Goal: Download file/media

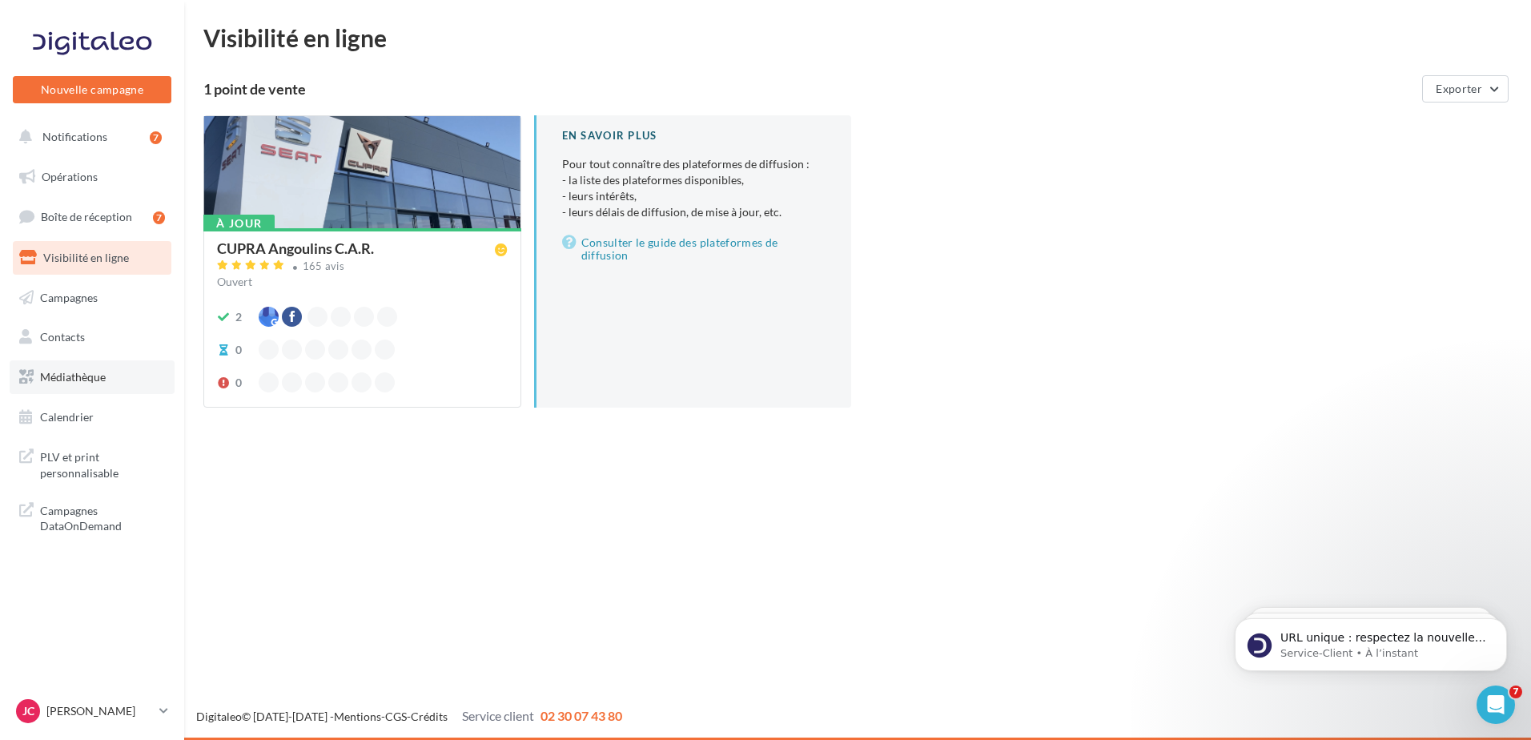
click at [64, 366] on link "Médiathèque" at bounding box center [92, 377] width 165 height 34
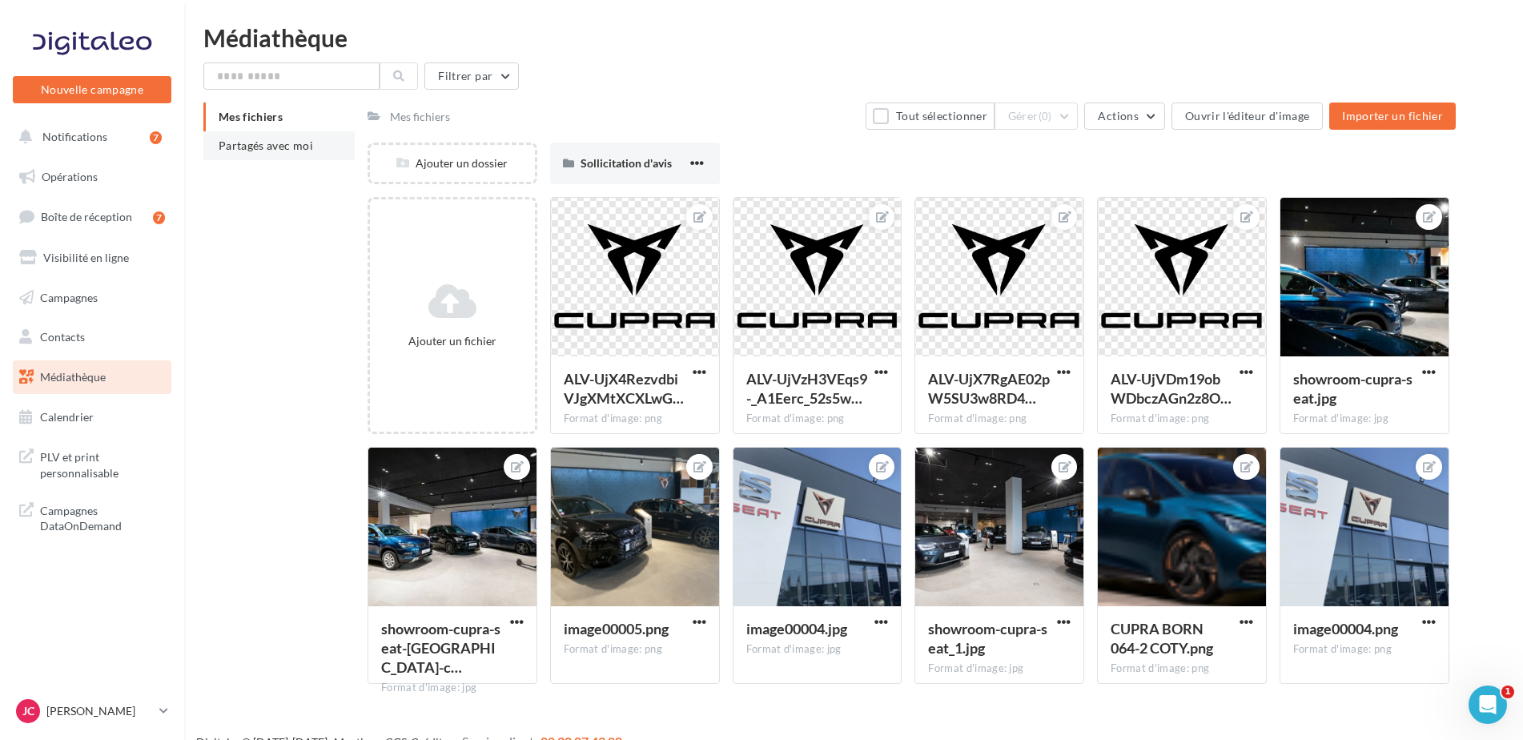
click at [282, 150] on span "Partagés avec moi" at bounding box center [266, 146] width 94 height 14
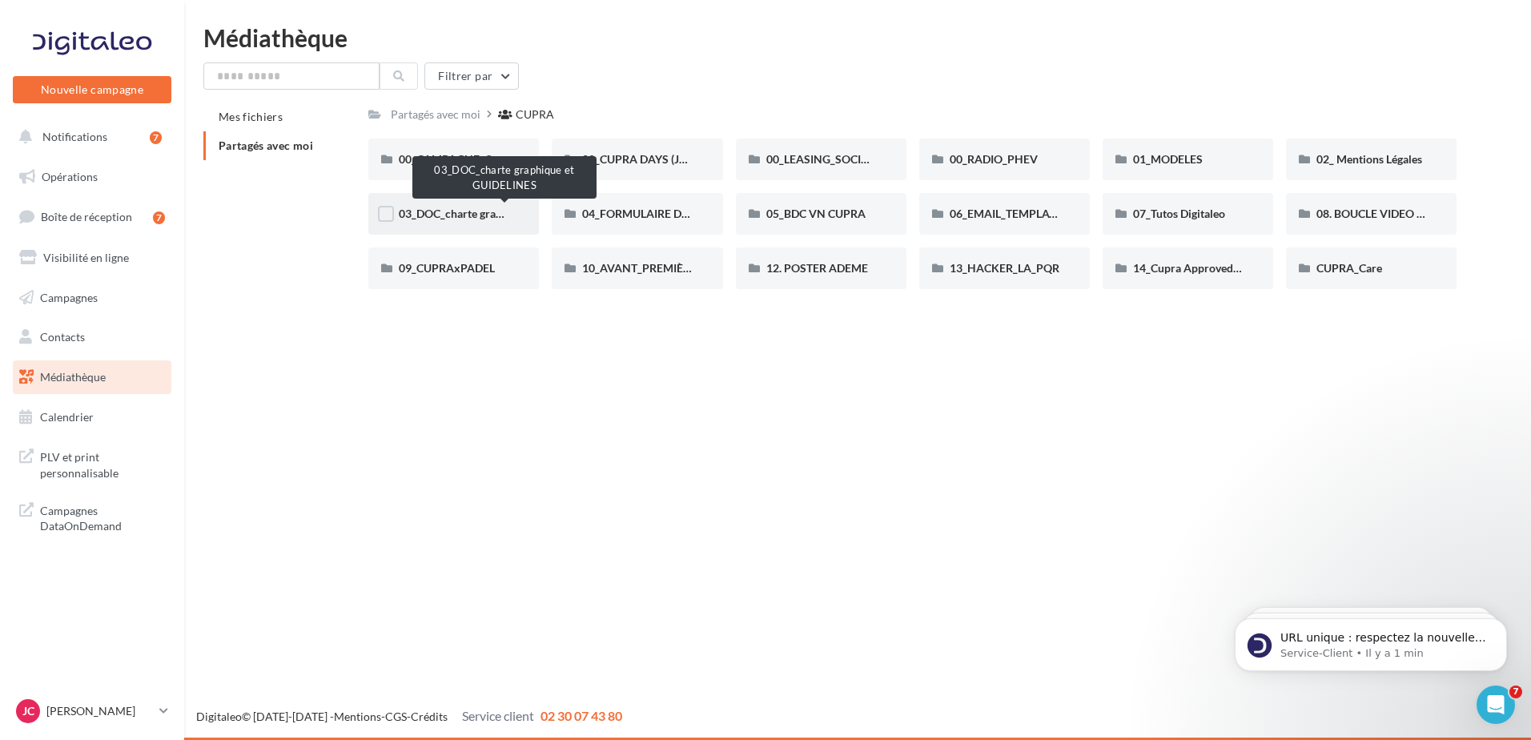
click at [468, 215] on span "03_DOC_charte graphique et GUIDELINES" at bounding box center [504, 214] width 210 height 14
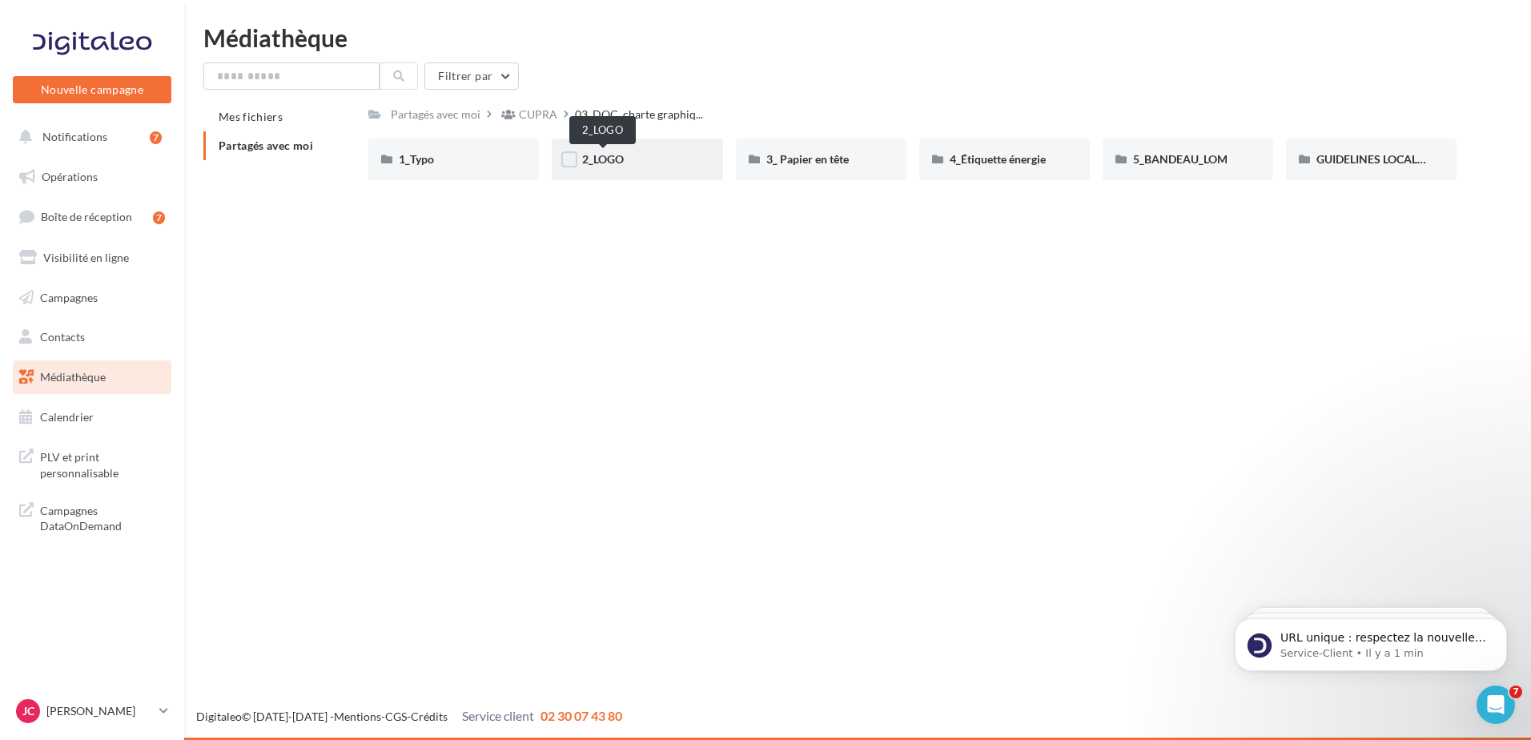
click at [617, 163] on span "2_LOGO" at bounding box center [603, 159] width 42 height 14
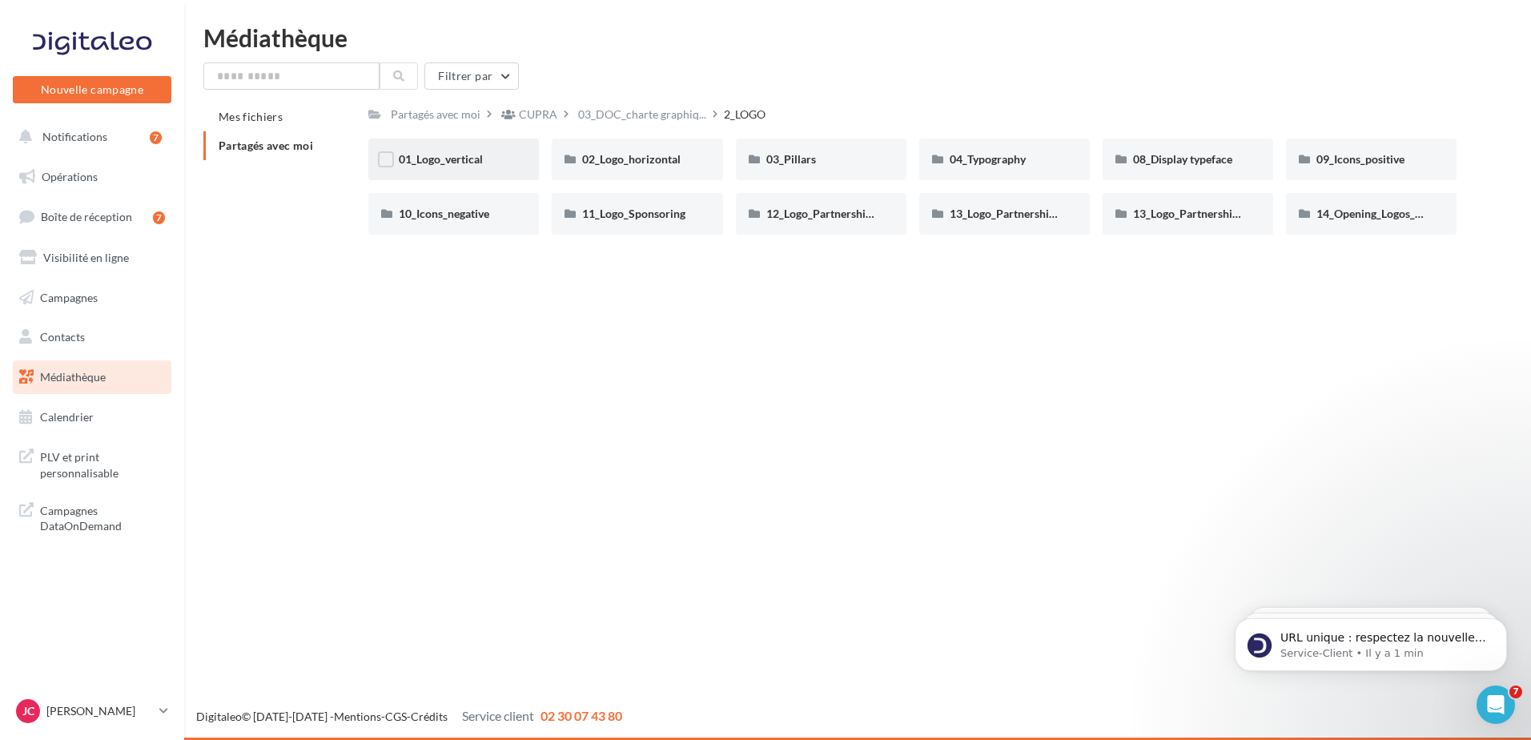
click at [457, 149] on div "01_Logo_vertical" at bounding box center [453, 160] width 171 height 42
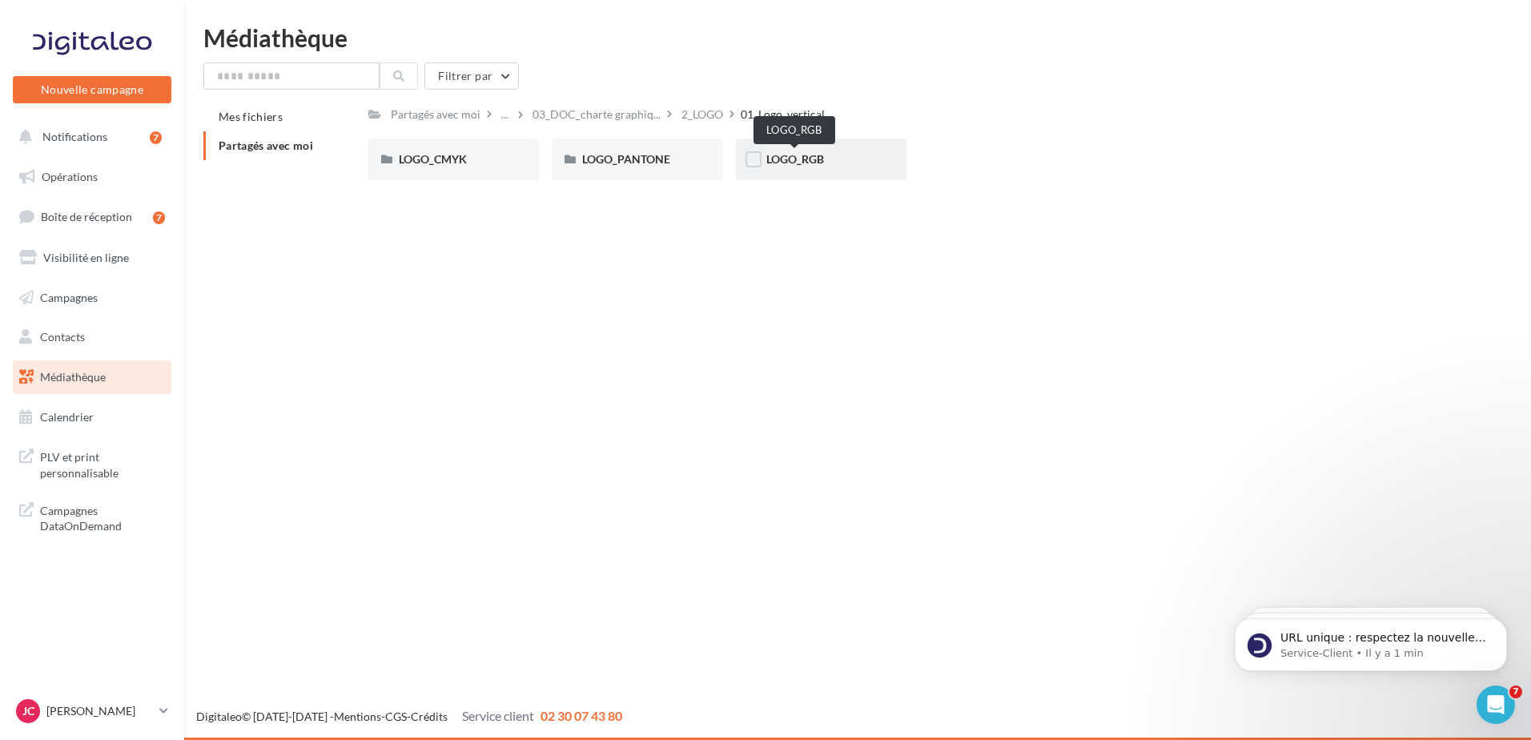
click at [804, 157] on span "LOGO_RGB" at bounding box center [795, 159] width 58 height 14
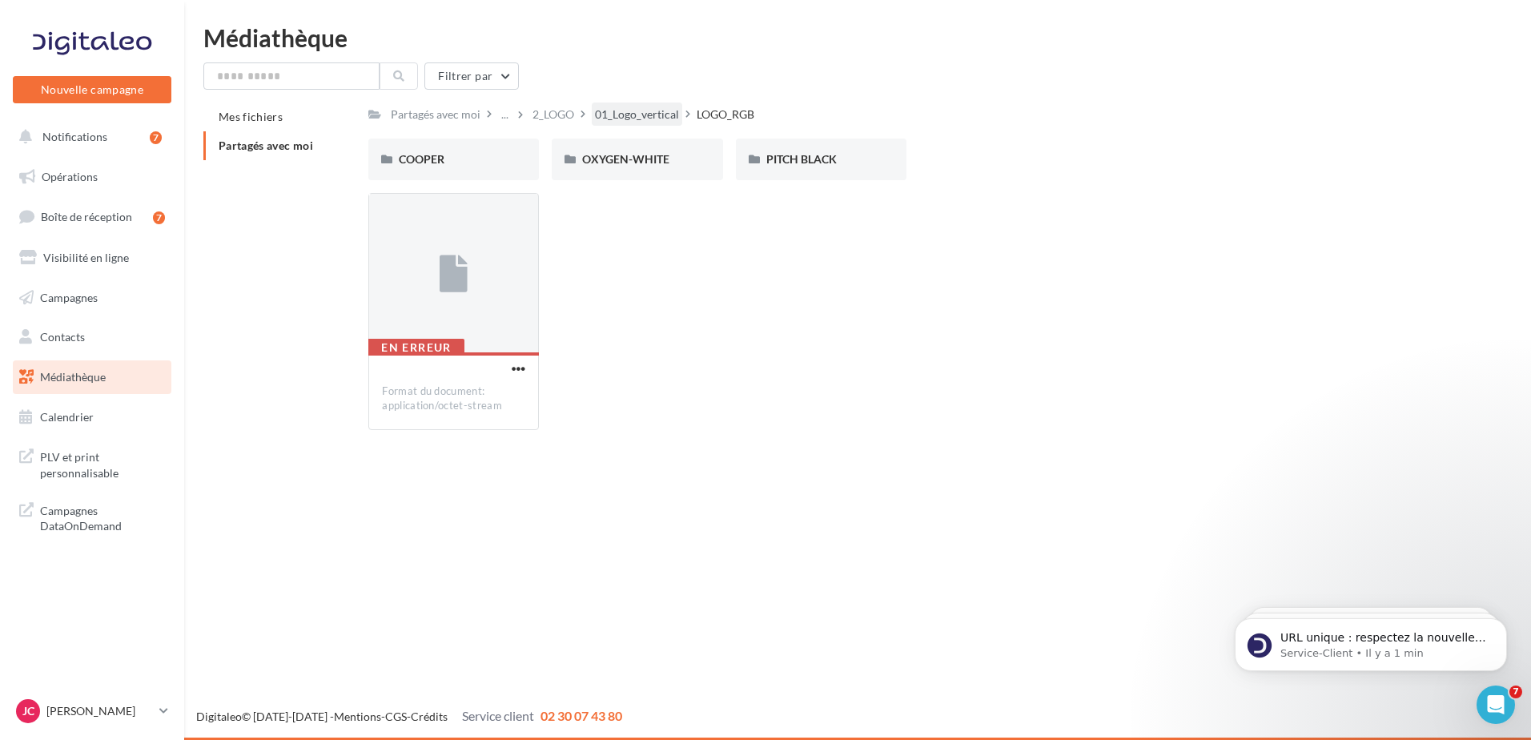
click at [641, 106] on div "01_Logo_vertical" at bounding box center [637, 114] width 84 height 16
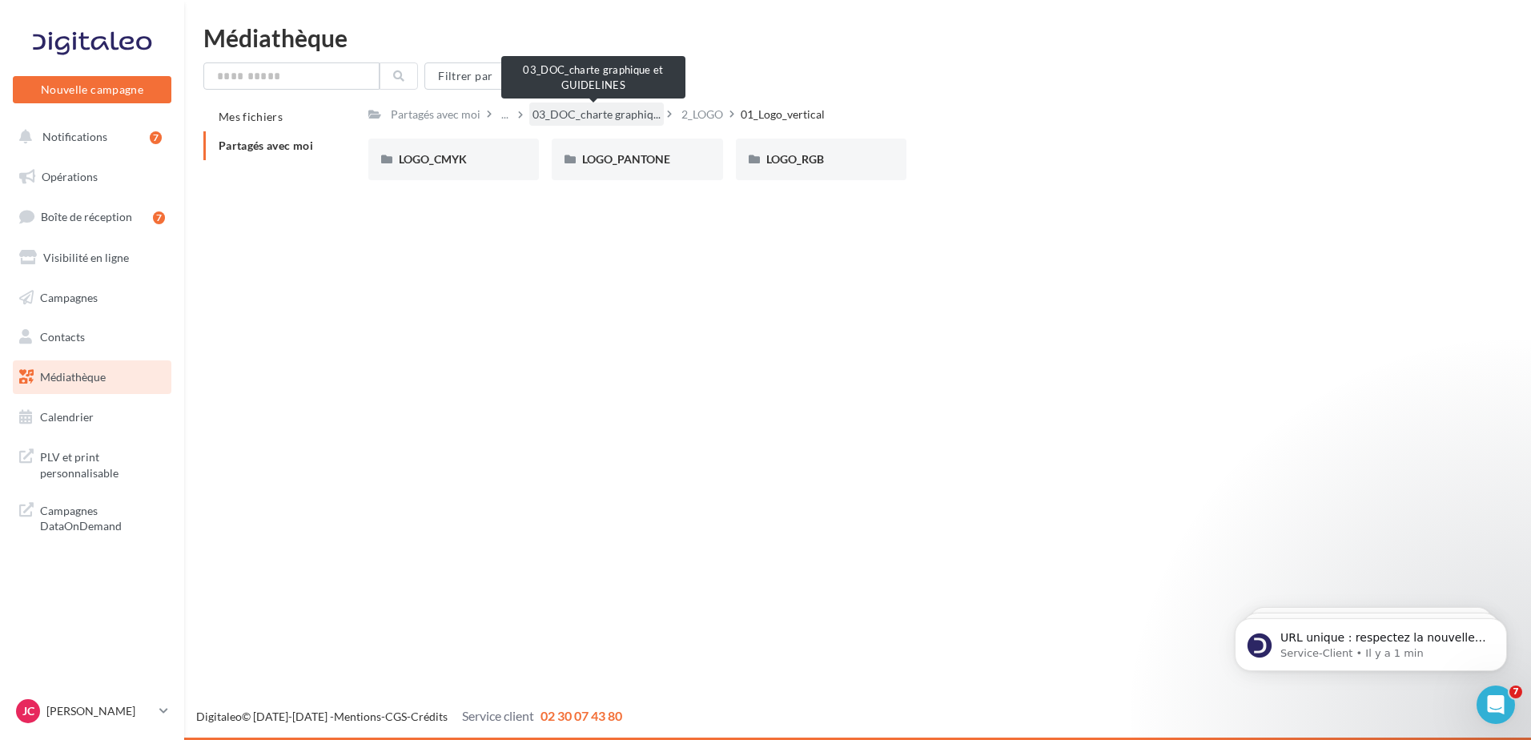
click at [617, 111] on span "03_DOC_charte graphiq..." at bounding box center [596, 114] width 128 height 16
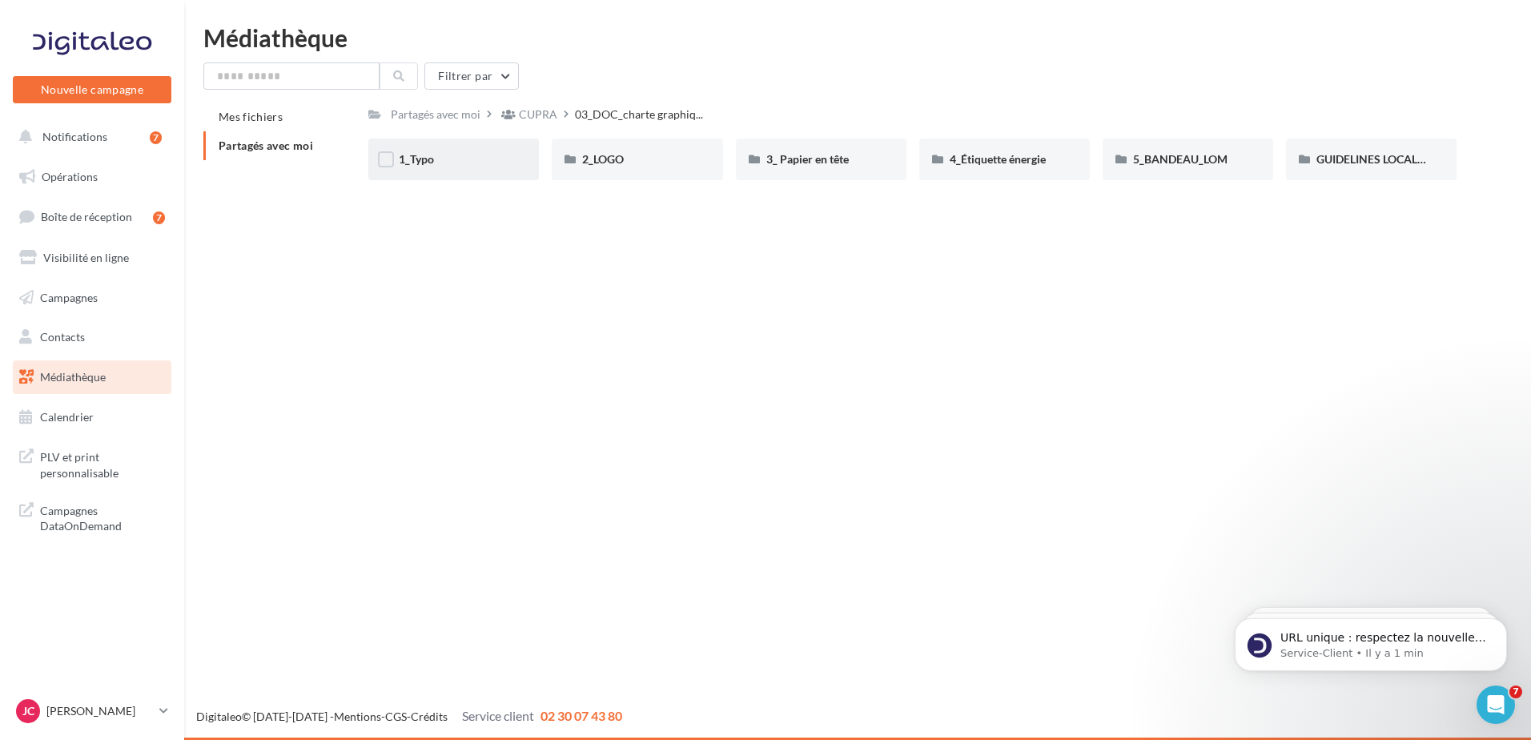
click at [457, 161] on div "1_Typo" at bounding box center [454, 159] width 110 height 16
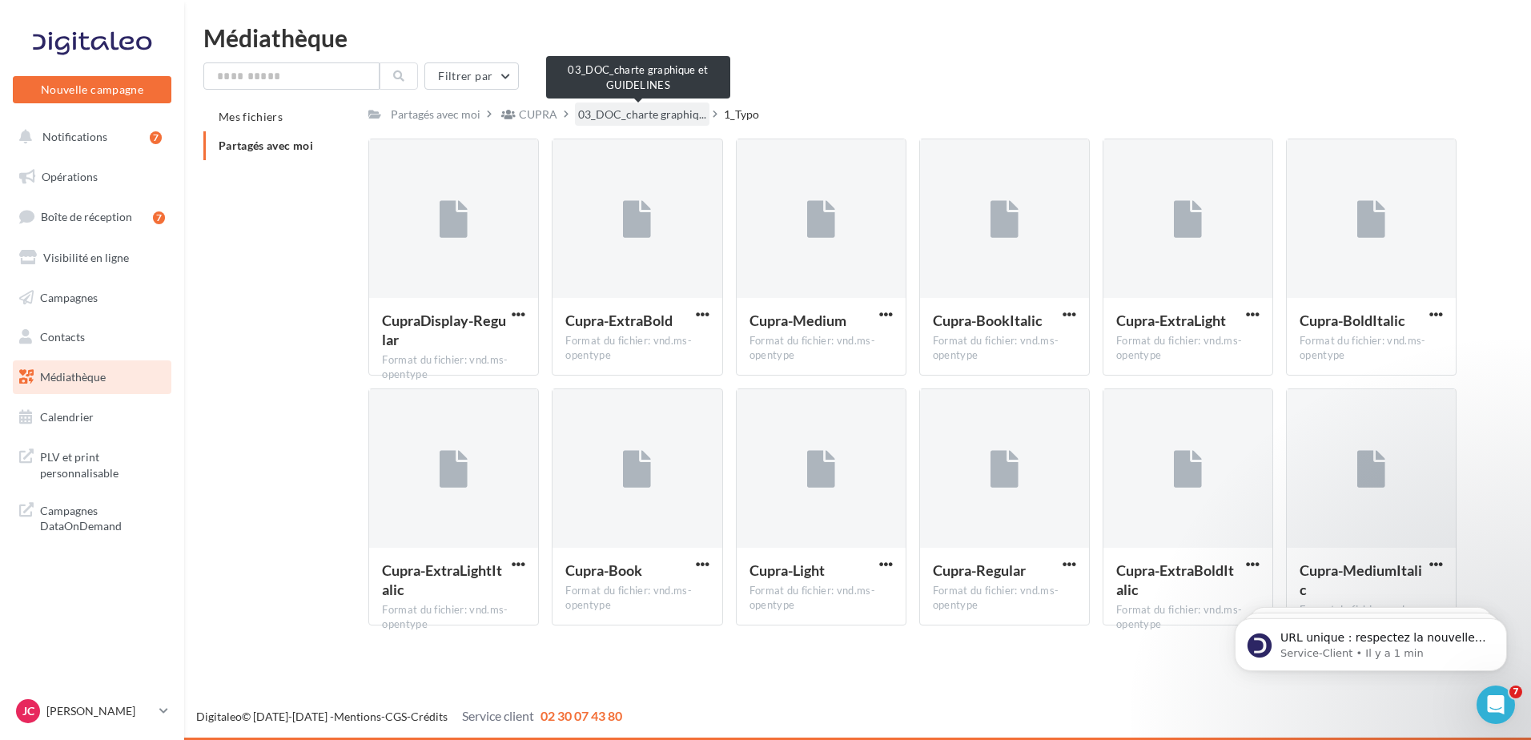
click at [665, 115] on span "03_DOC_charte graphiq..." at bounding box center [642, 114] width 128 height 16
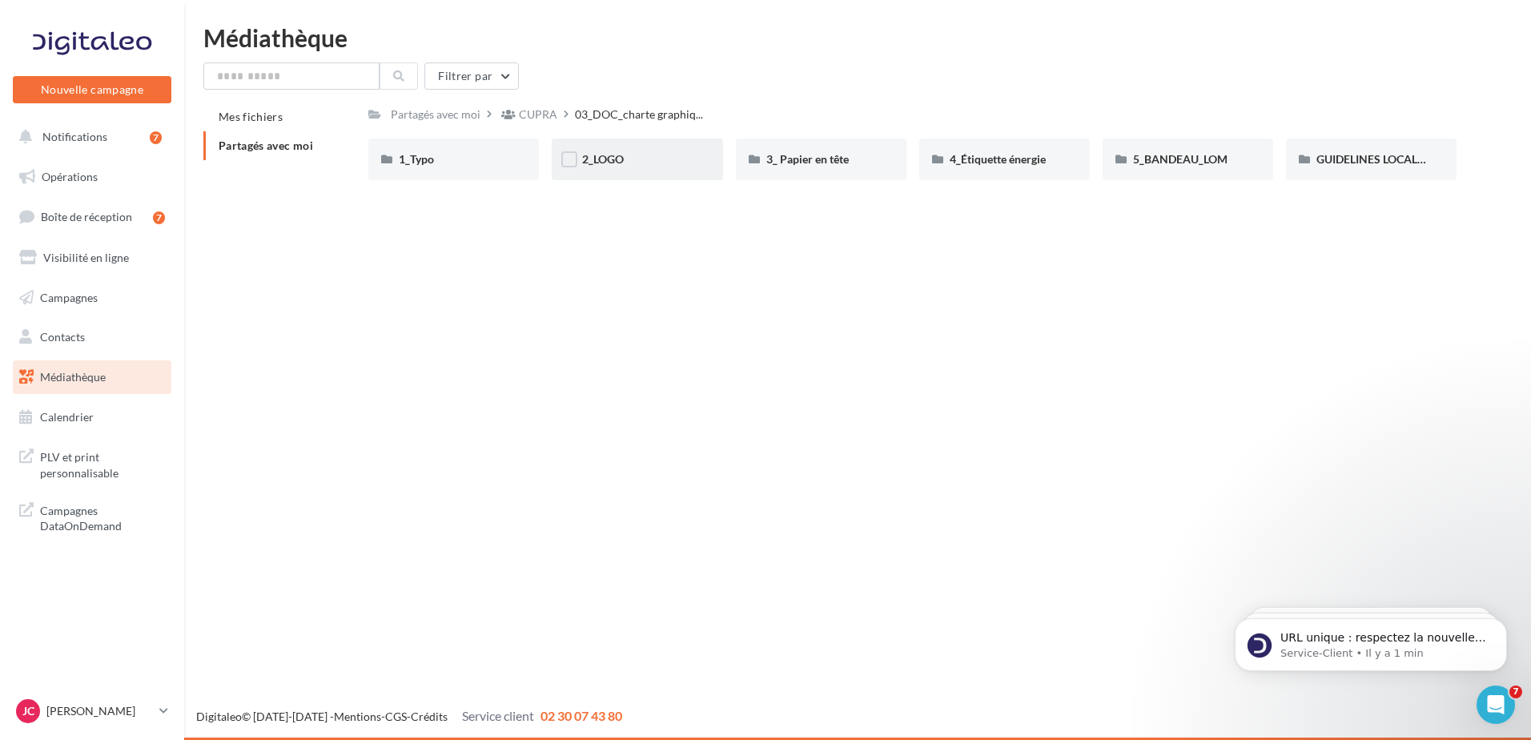
click at [629, 176] on div "2_LOGO" at bounding box center [637, 160] width 171 height 42
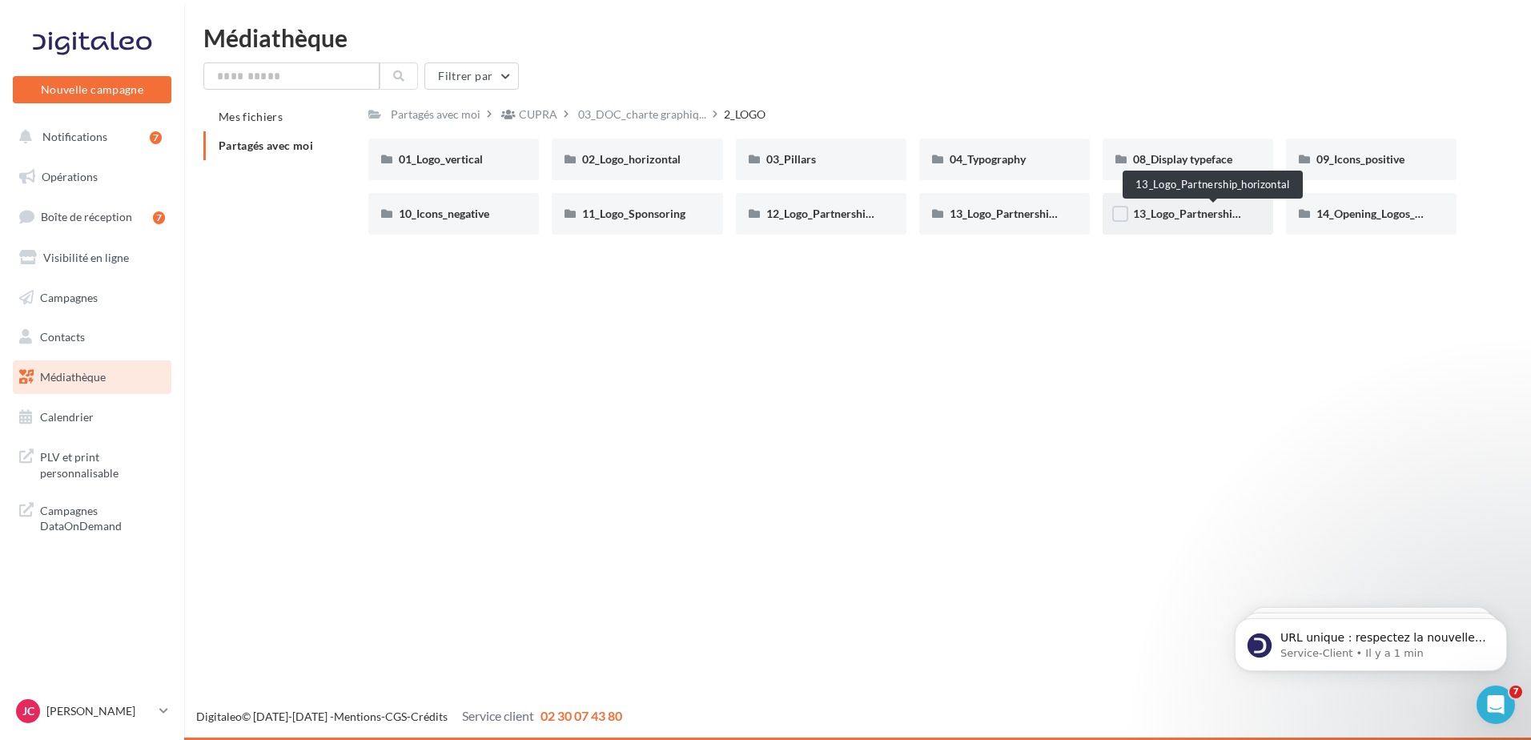
click at [1186, 209] on span "13_Logo_Partnership_horizontal" at bounding box center [1214, 214] width 163 height 14
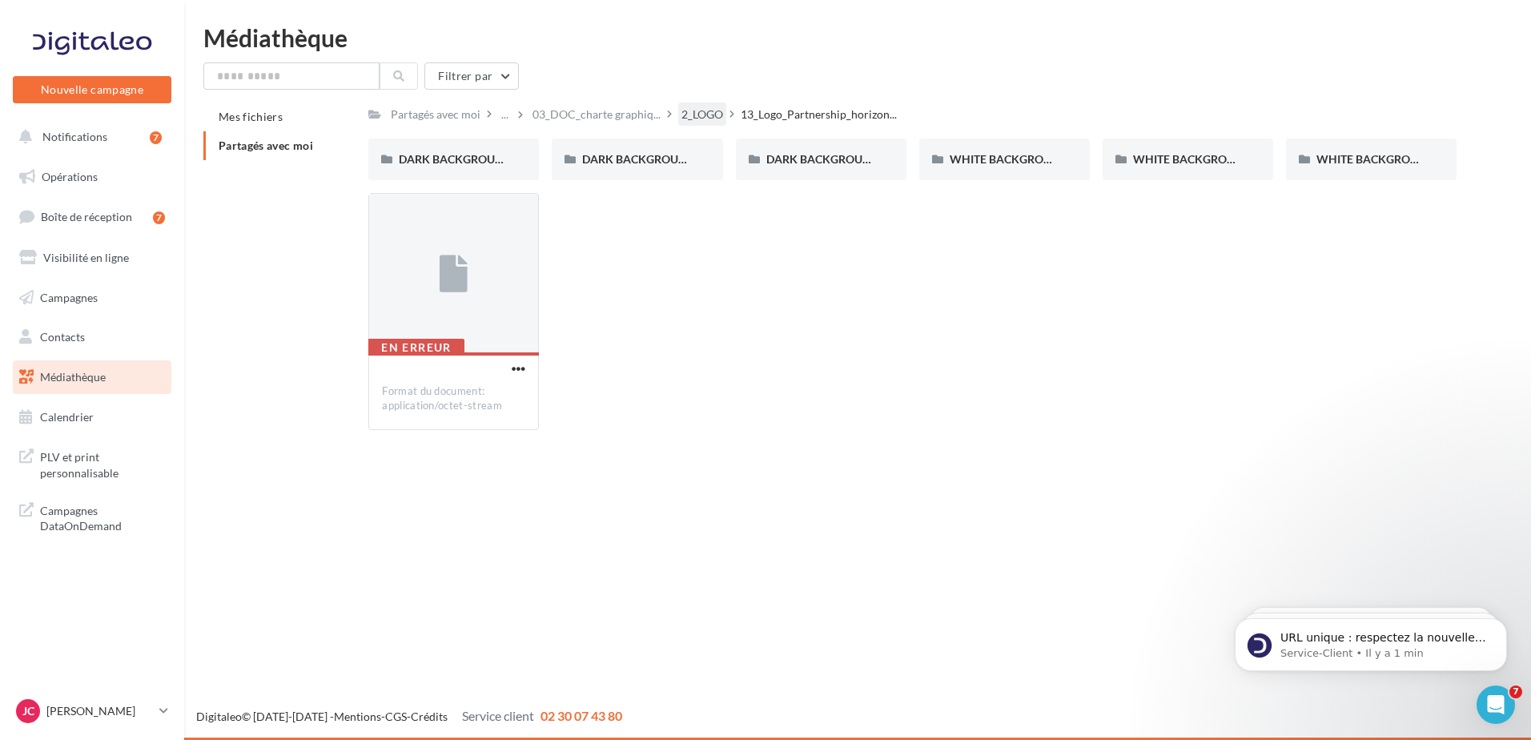
click at [708, 106] on div "2_LOGO" at bounding box center [702, 113] width 48 height 23
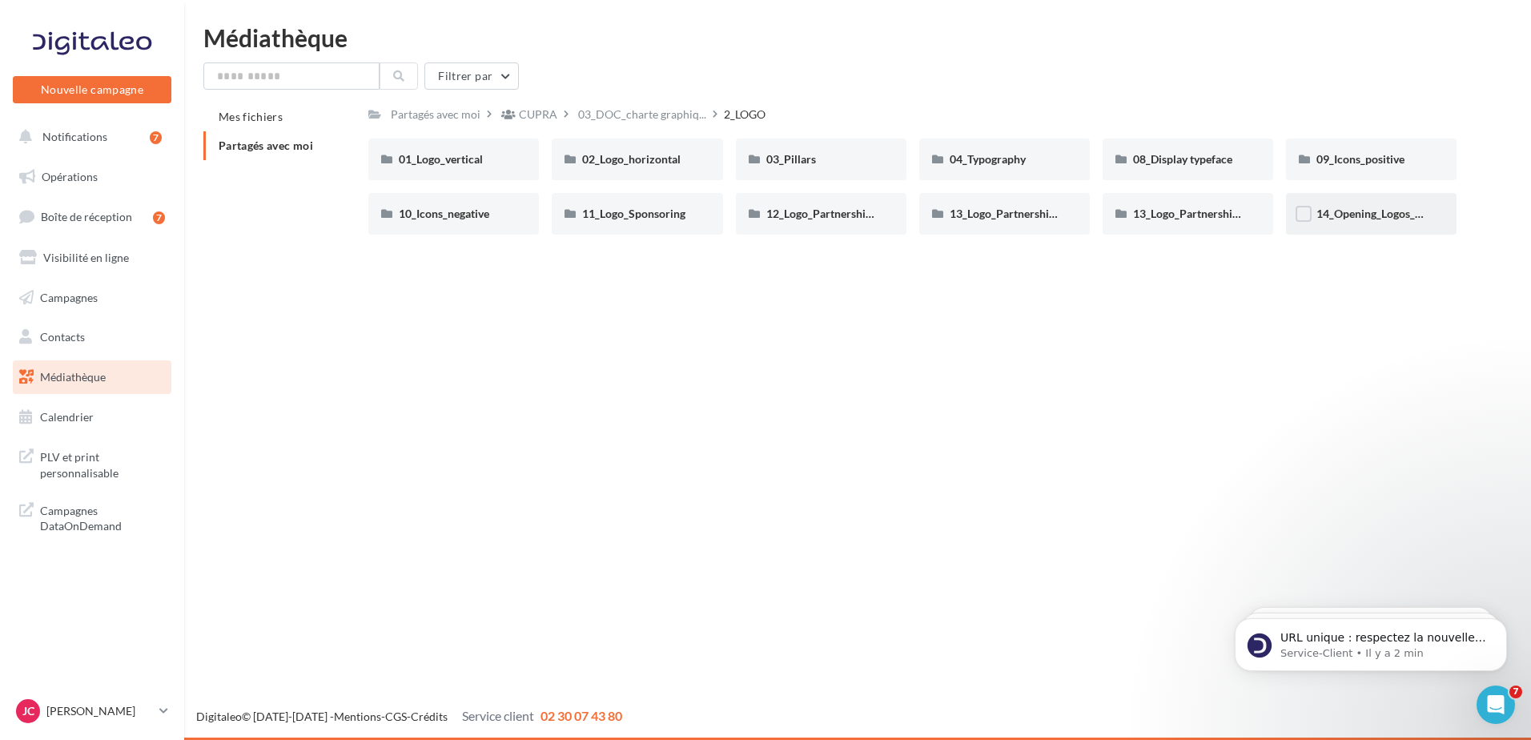
click at [1368, 223] on div "14_Opening_Logos_Social_Media" at bounding box center [1371, 214] width 171 height 42
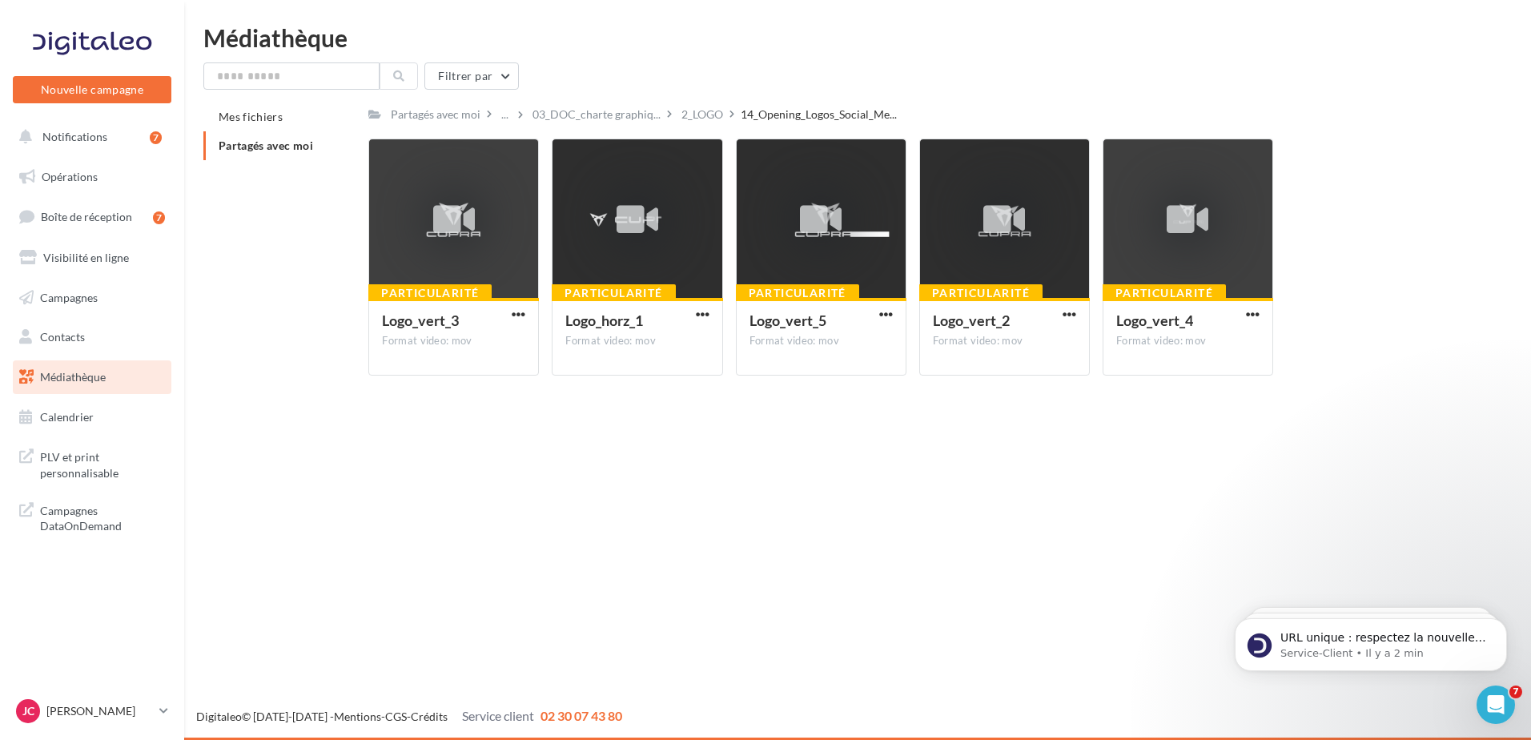
click at [671, 114] on div "03_DOC_charte graphiq..." at bounding box center [603, 113] width 149 height 23
click at [704, 114] on div "2_LOGO" at bounding box center [702, 114] width 42 height 16
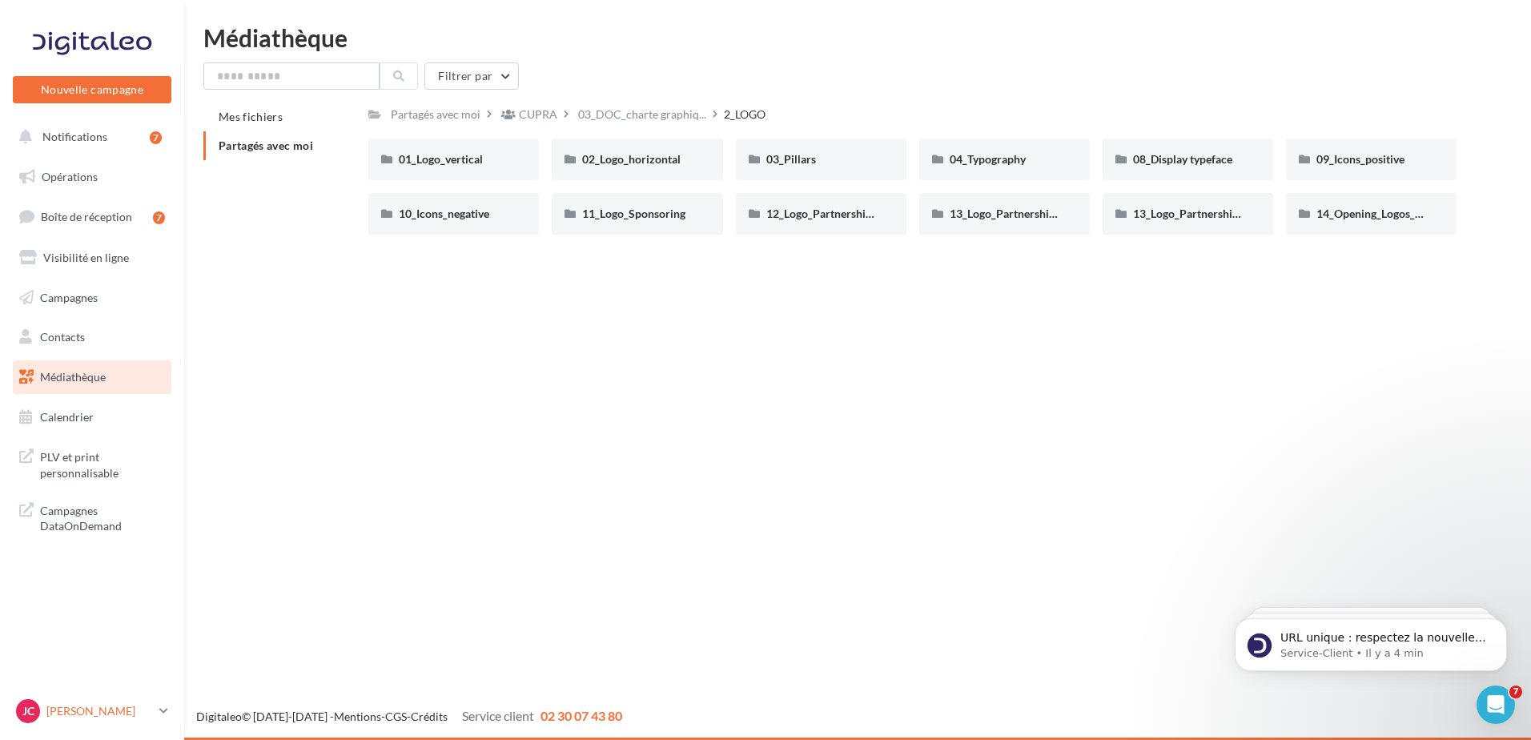
drag, startPoint x: 139, startPoint y: 703, endPoint x: 156, endPoint y: 713, distance: 19.4
click at [156, 713] on link "JC Julie CAILBAUT cupra_larochelle" at bounding box center [92, 711] width 159 height 30
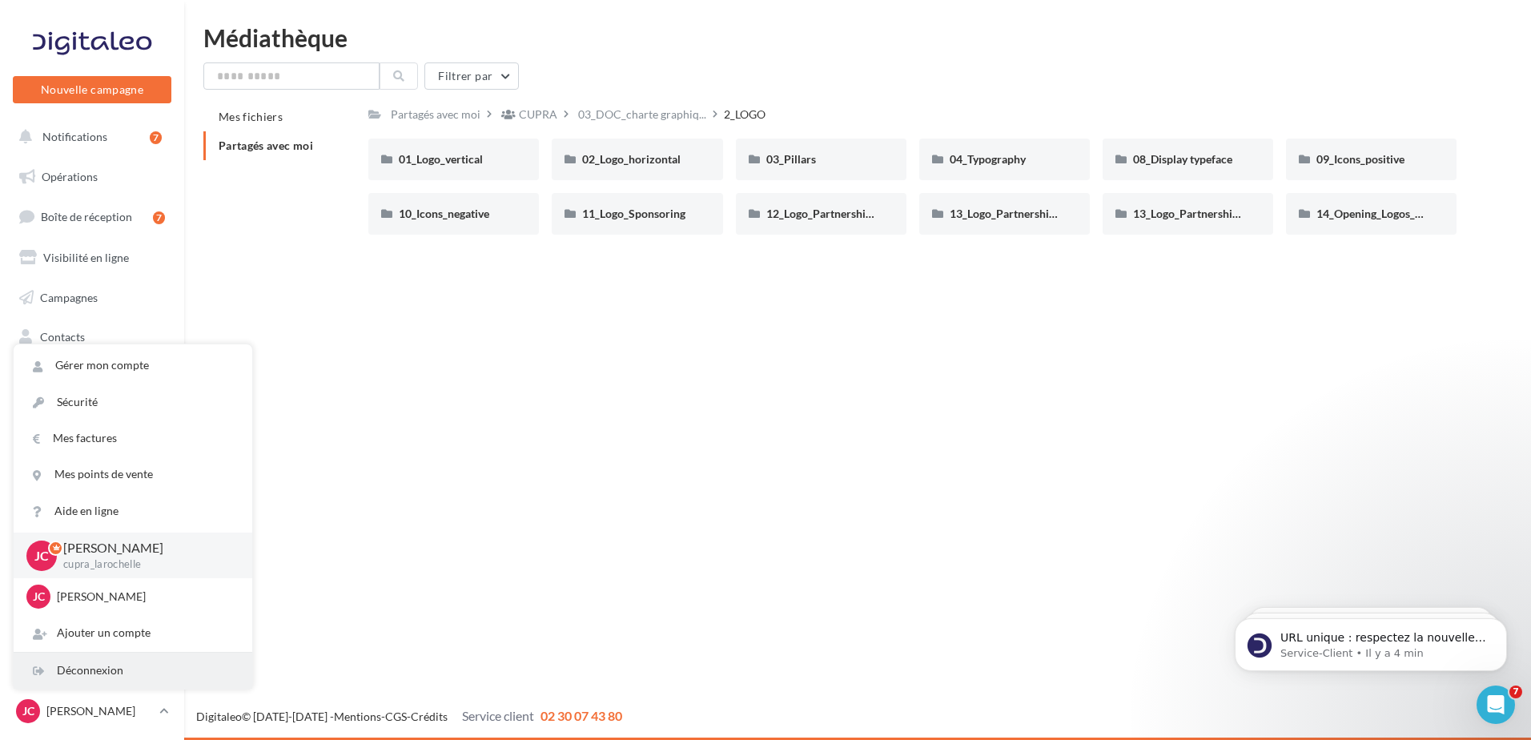
click at [100, 665] on div "Déconnexion" at bounding box center [133, 671] width 239 height 36
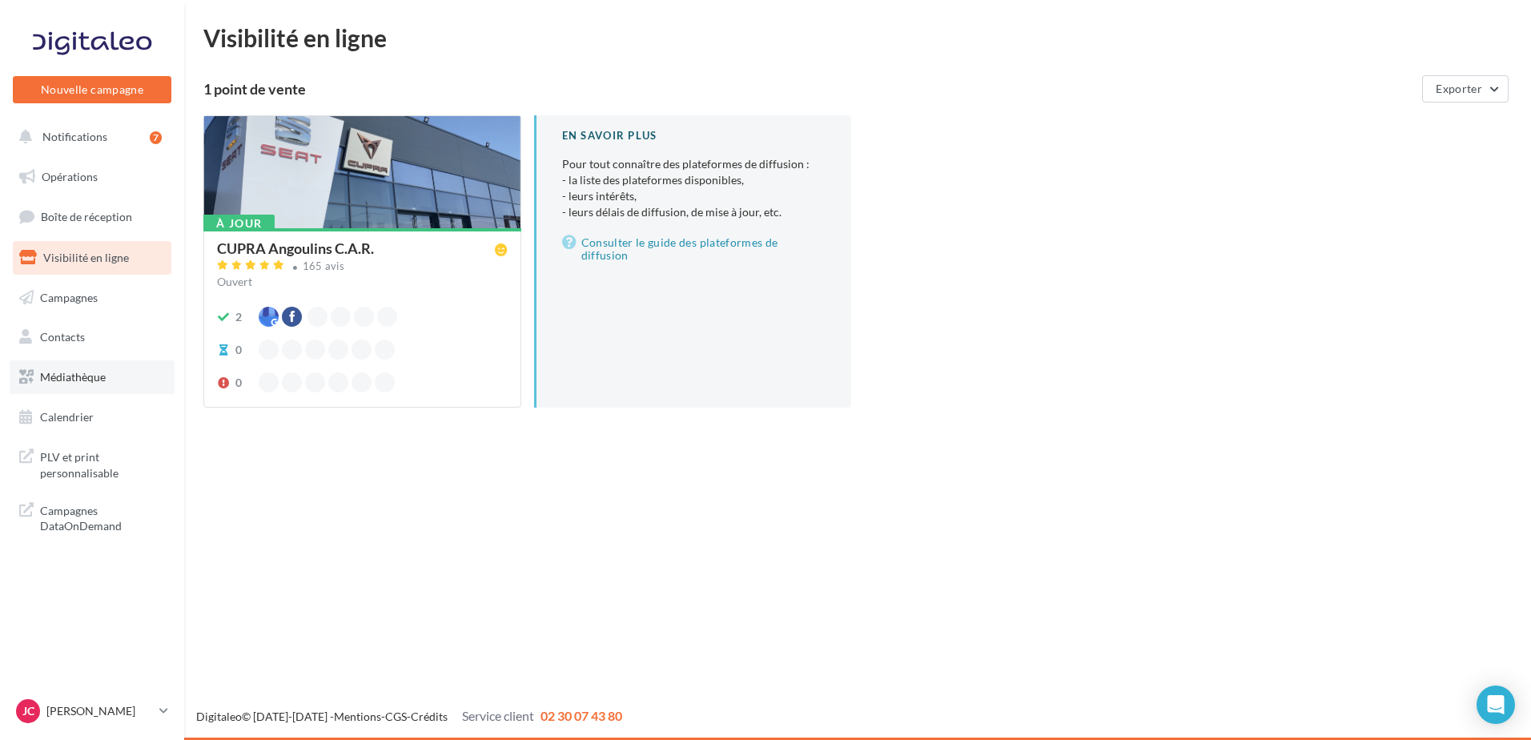
click at [74, 370] on span "Médiathèque" at bounding box center [73, 377] width 66 height 14
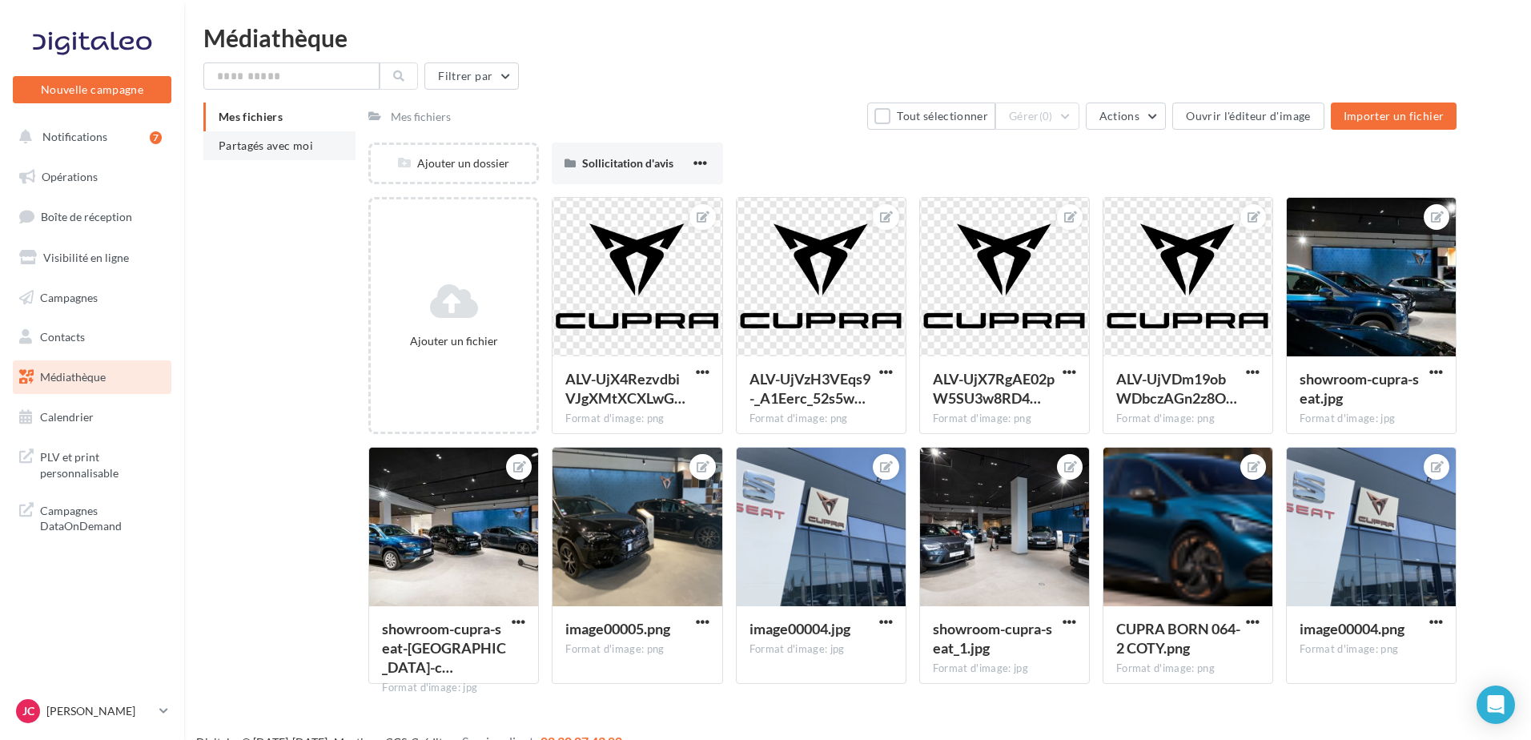
click at [291, 140] on span "Partagés avec moi" at bounding box center [266, 146] width 94 height 14
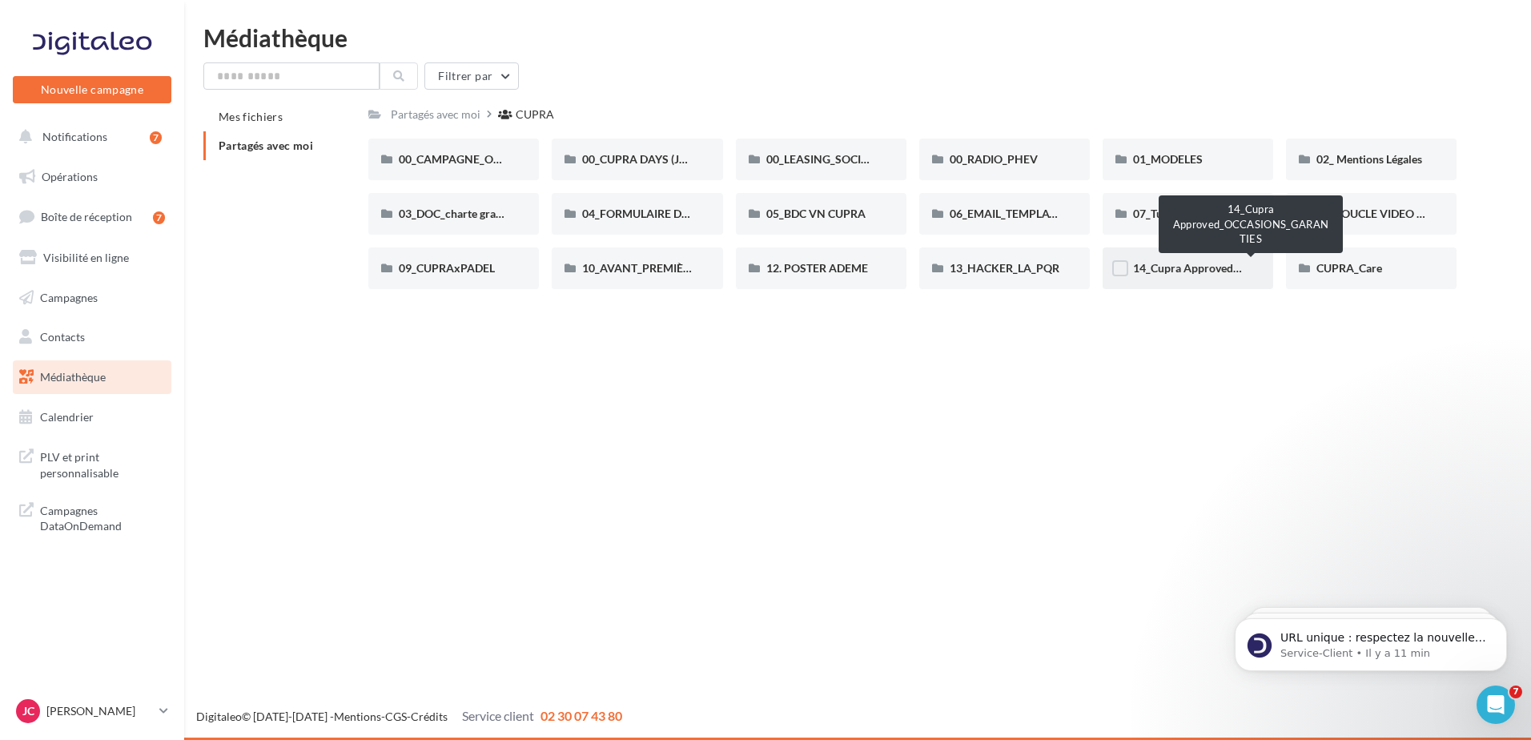
click at [1196, 271] on span "14_Cupra Approved_OCCASIONS_GARANTIES" at bounding box center [1251, 268] width 237 height 14
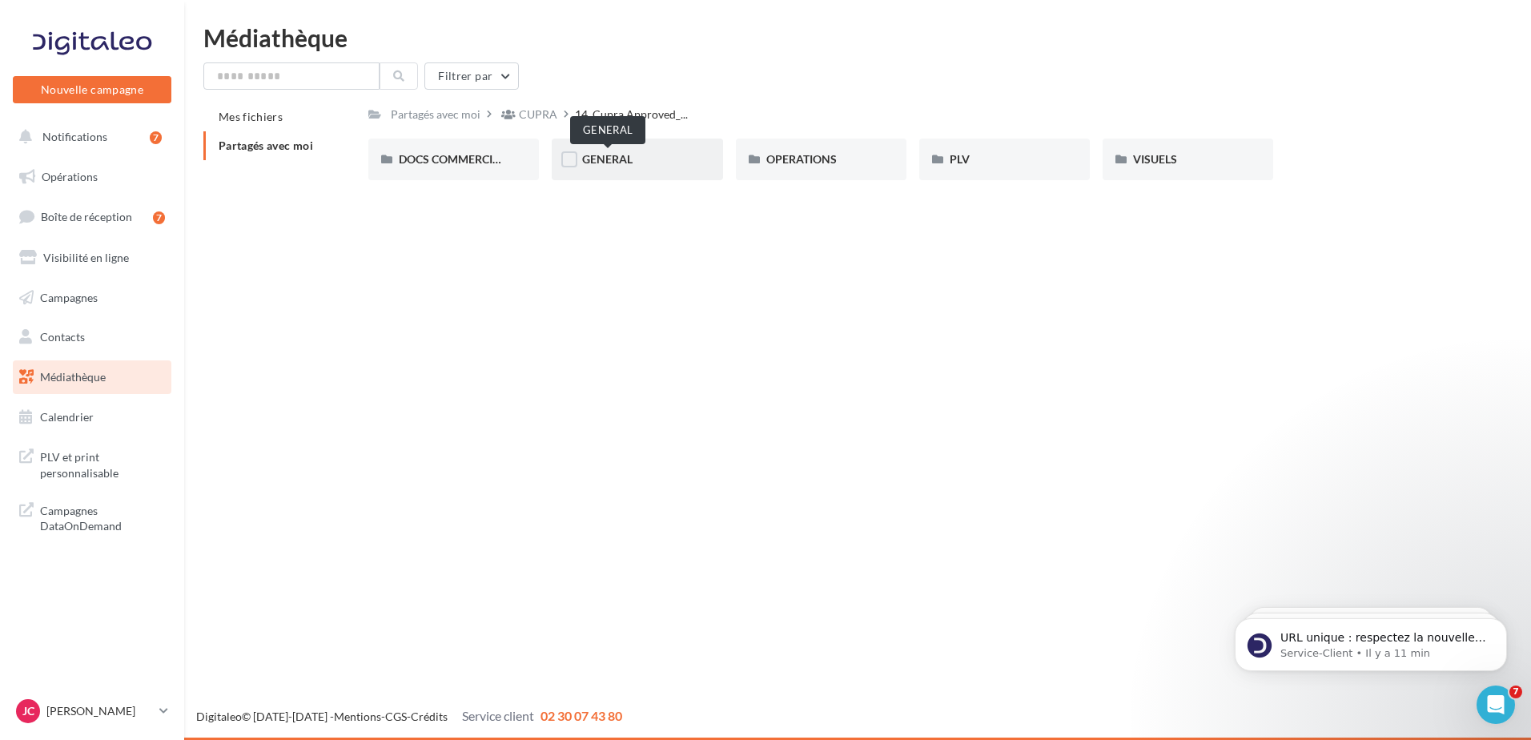
click at [623, 159] on span "GENERAL" at bounding box center [607, 159] width 50 height 14
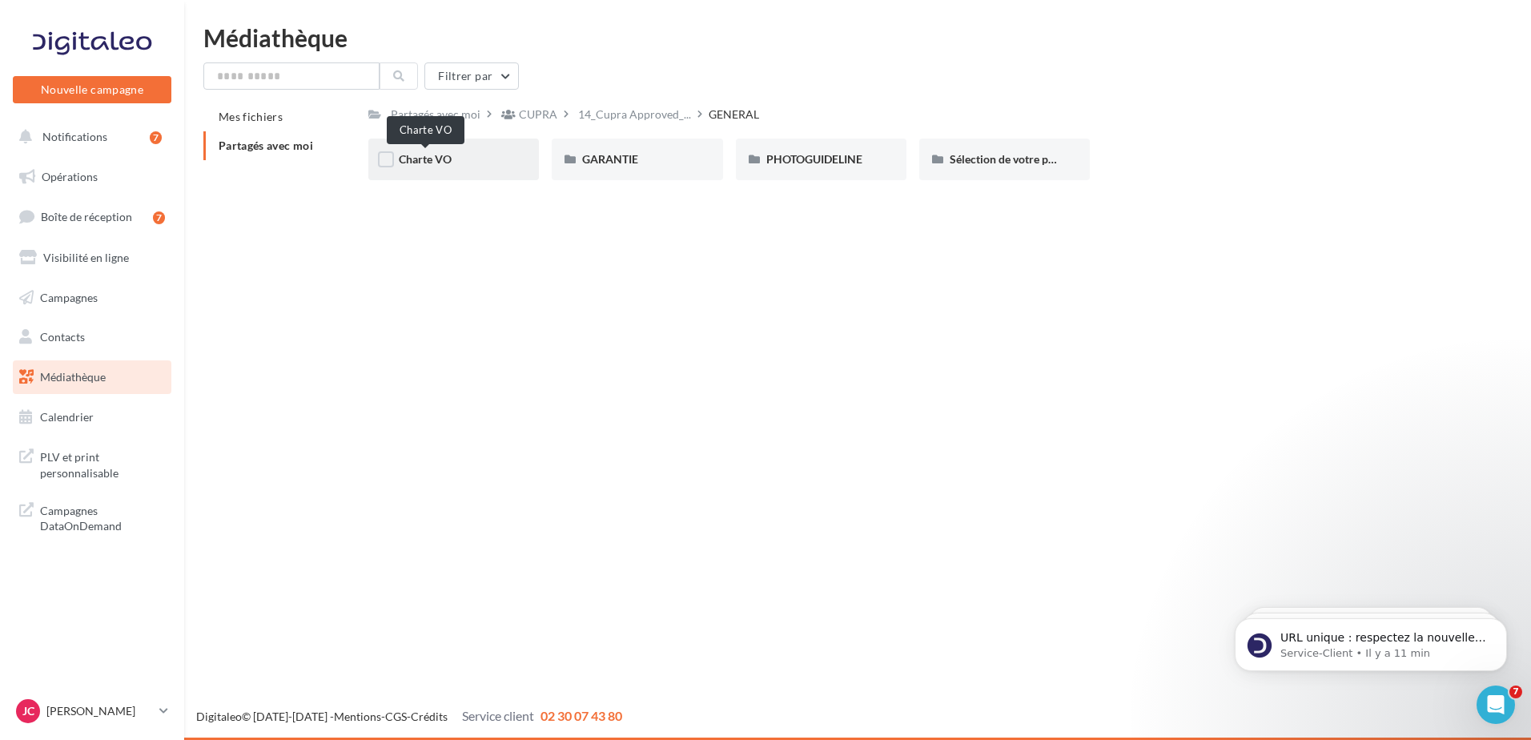
click at [433, 163] on span "Charte VO" at bounding box center [425, 159] width 53 height 14
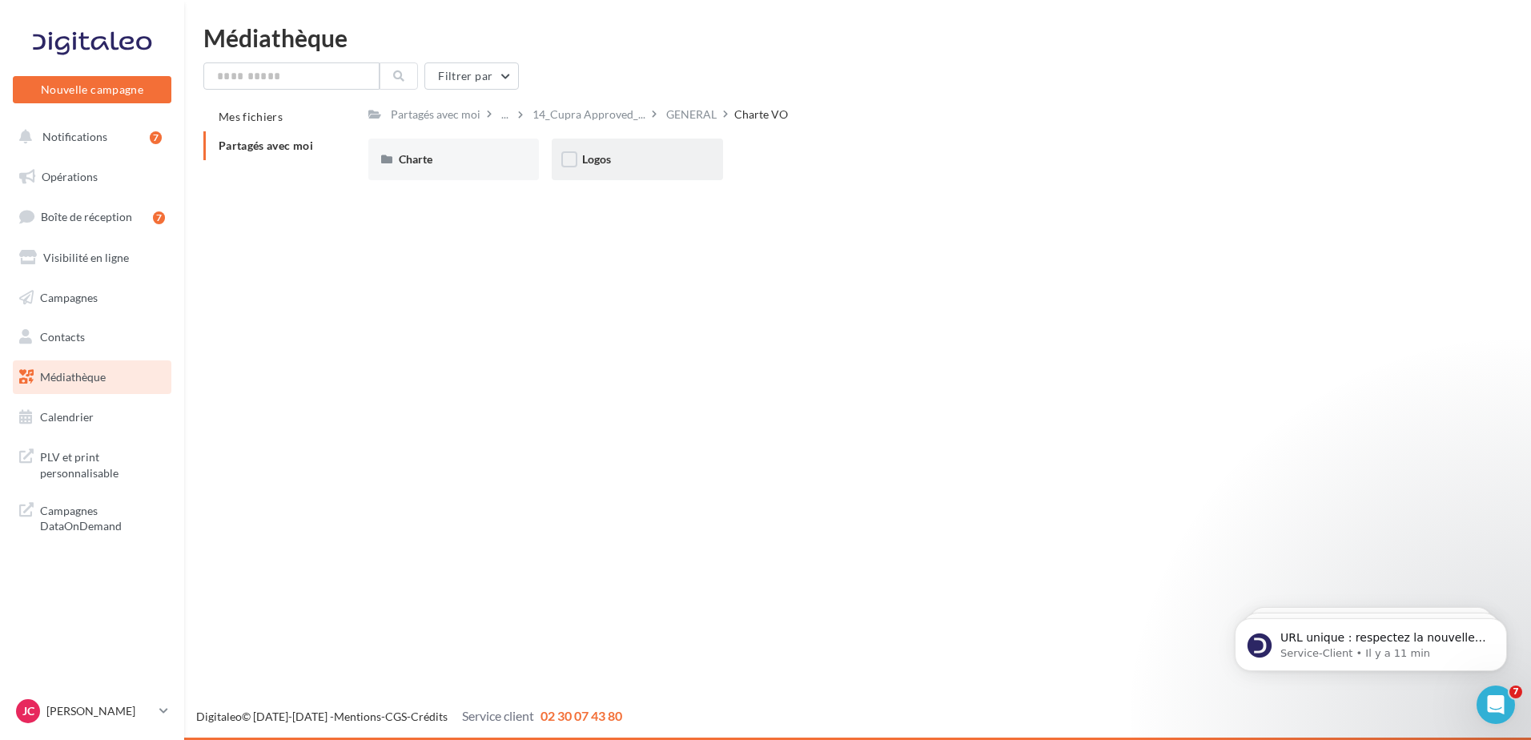
click at [613, 174] on div "Logos" at bounding box center [637, 160] width 171 height 42
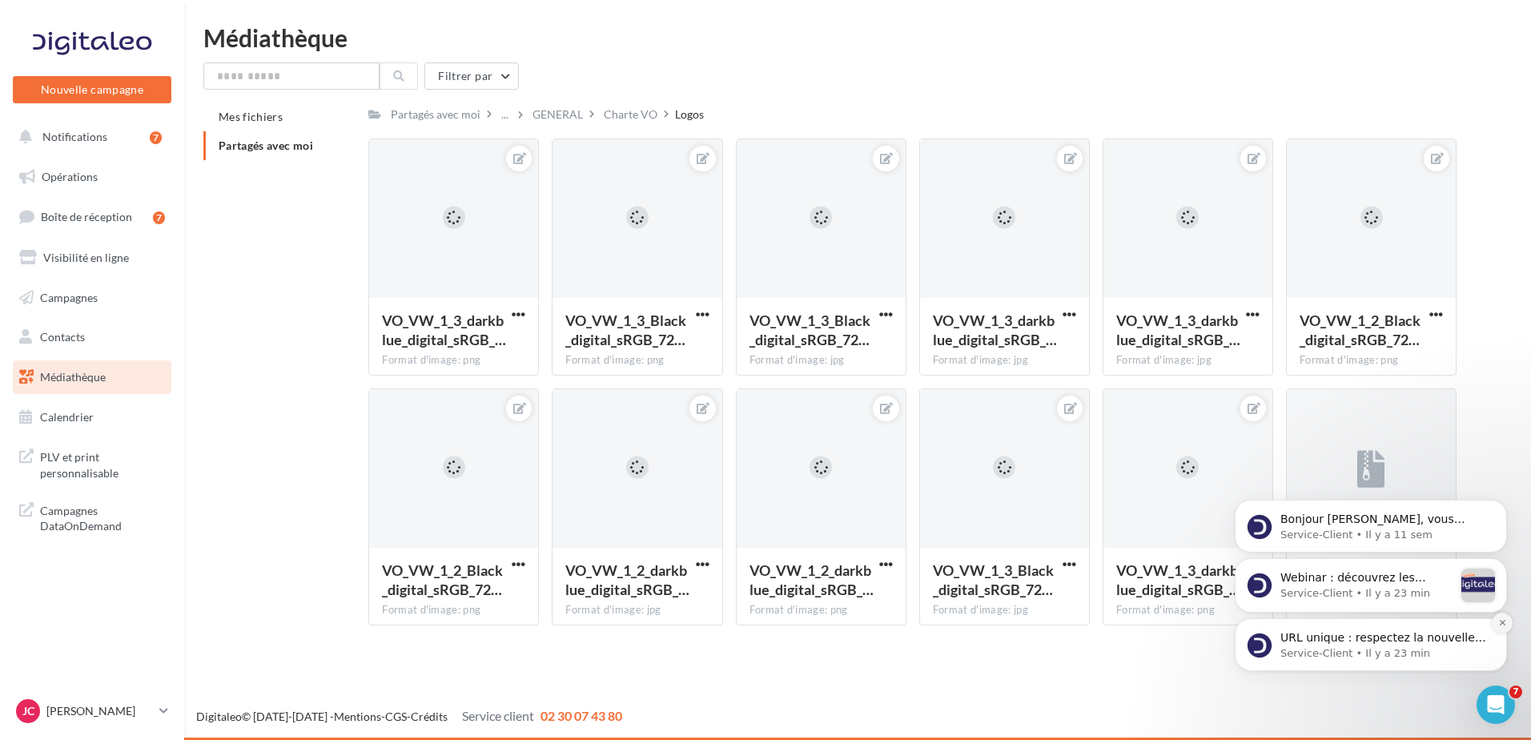
click at [1501, 621] on icon "Dismiss notification" at bounding box center [1502, 622] width 9 height 9
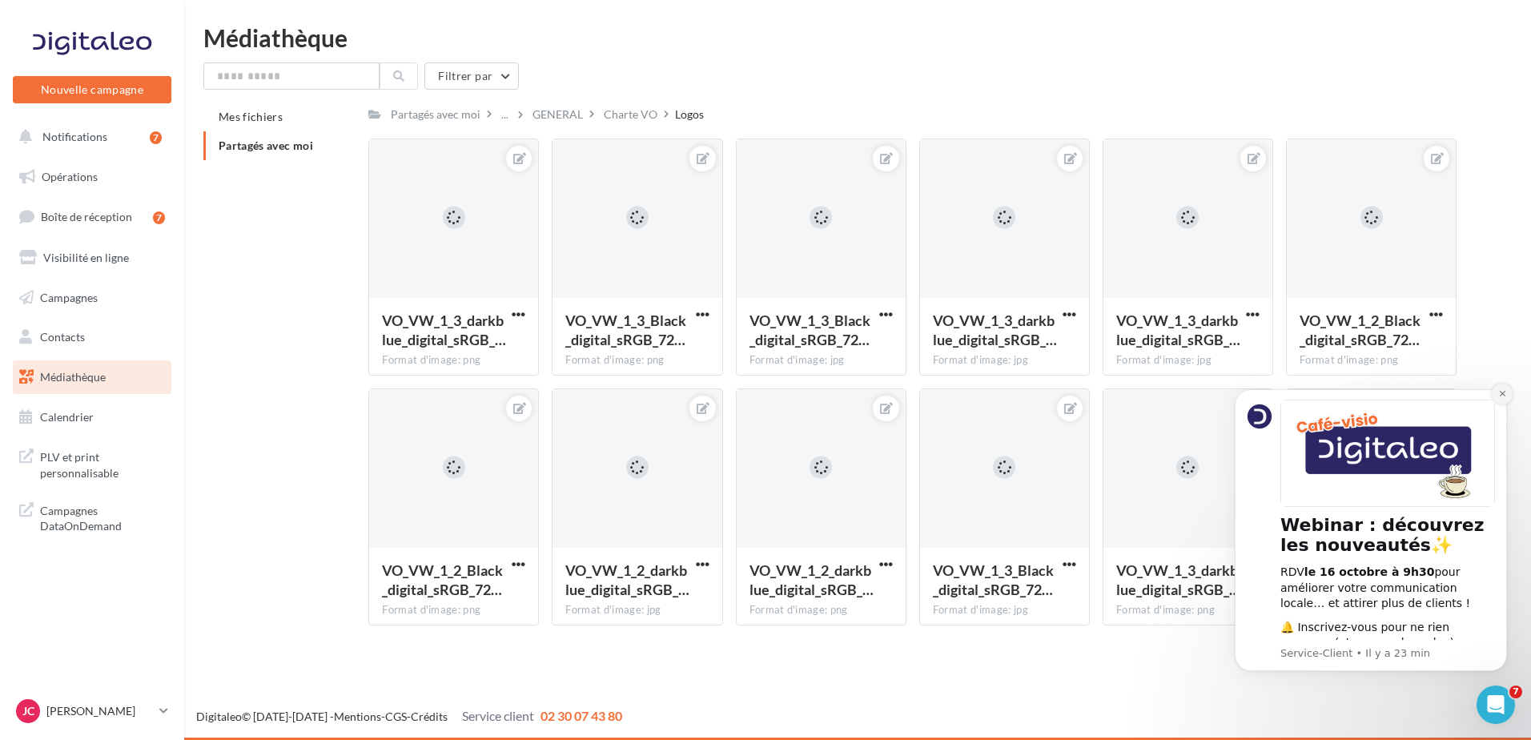
click at [1506, 387] on button "Dismiss notification" at bounding box center [1502, 394] width 21 height 21
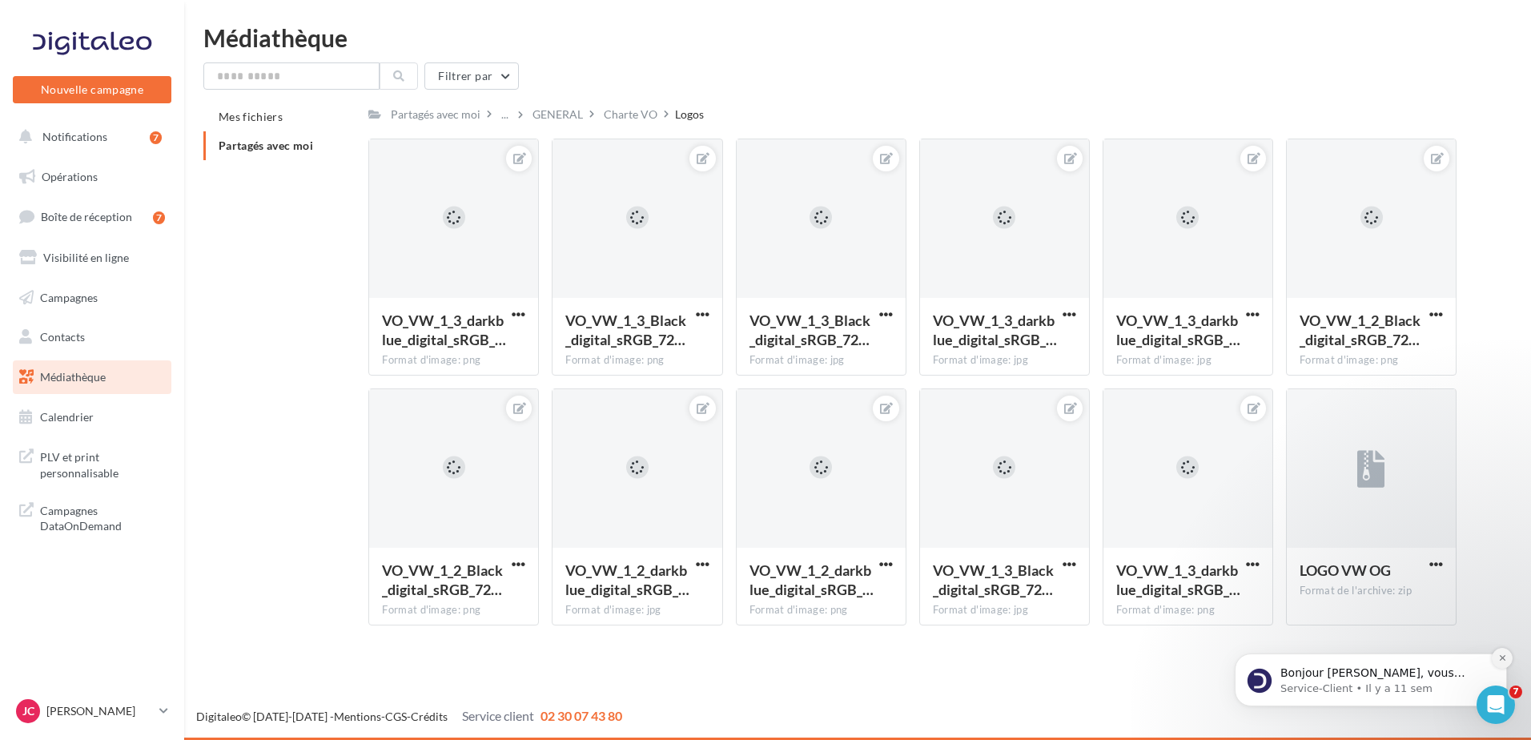
click at [1502, 658] on icon "Dismiss notification" at bounding box center [1502, 658] width 6 height 6
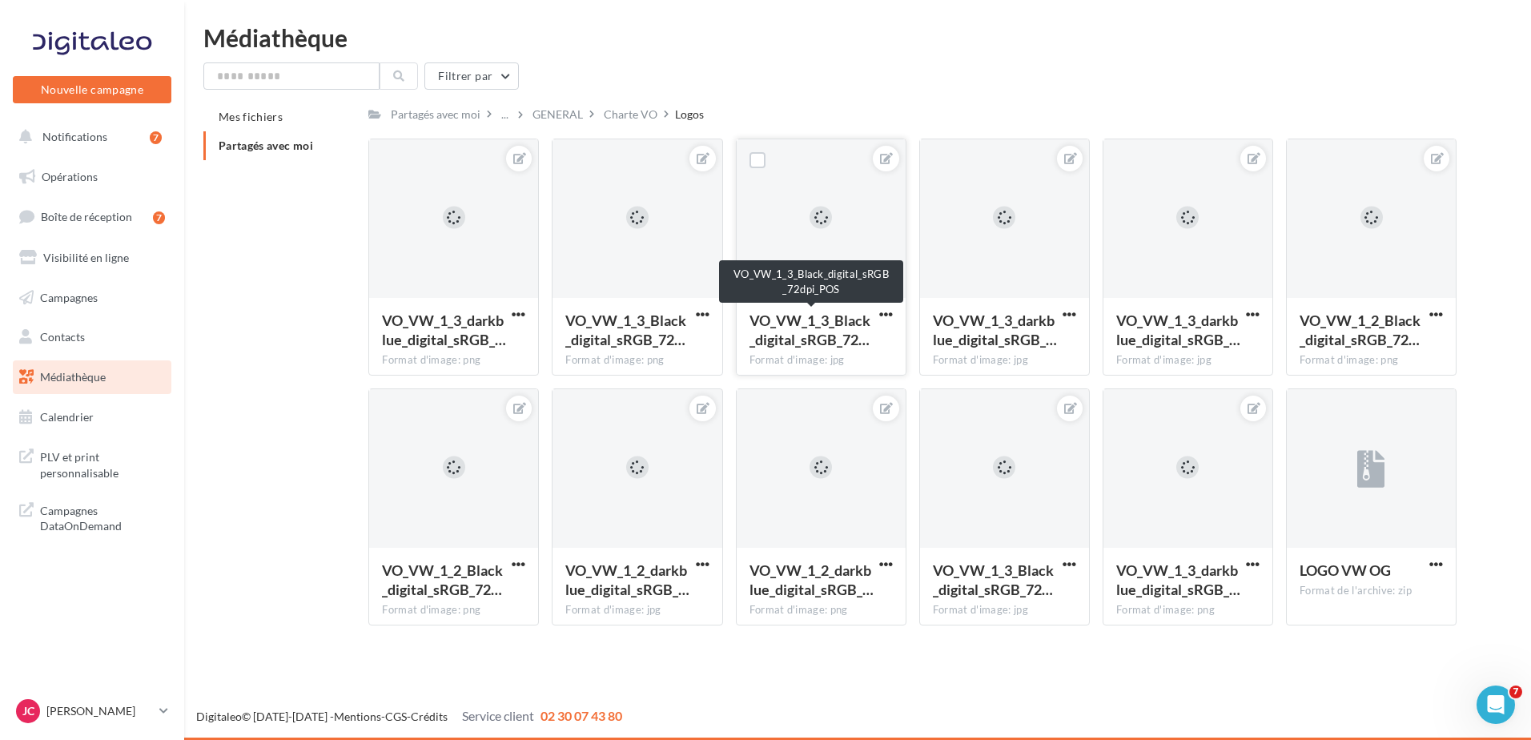
click at [848, 325] on span "VO_VW_1_3_Black_digital_sRGB_72…" at bounding box center [809, 329] width 121 height 37
click at [886, 310] on span "button" at bounding box center [886, 314] width 14 height 14
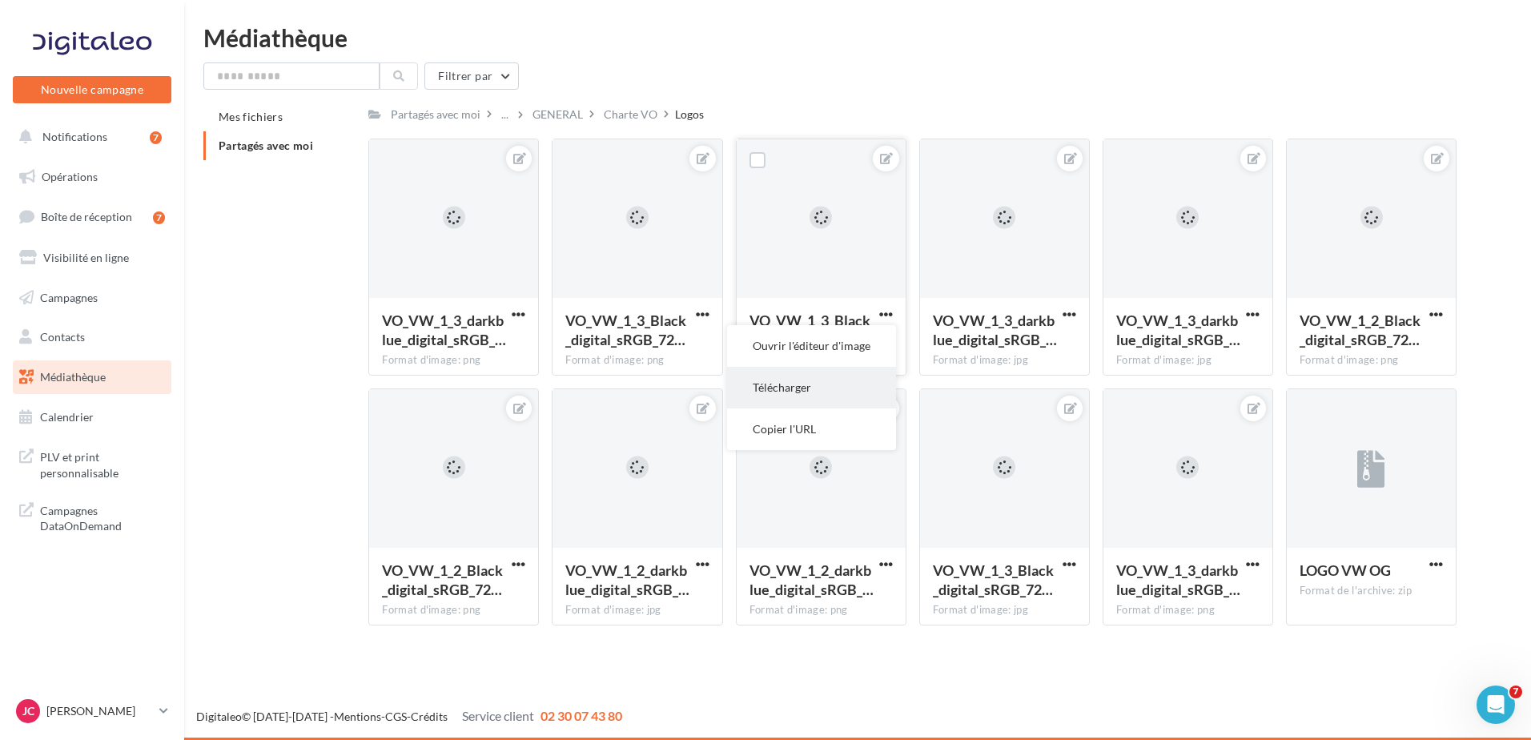
click at [813, 389] on button "Télécharger" at bounding box center [811, 388] width 169 height 42
click at [1500, 15] on div "Nouvelle campagne Nouvelle campagne Notifications 7 Opérations Boîte de récepti…" at bounding box center [765, 370] width 1531 height 740
click at [640, 121] on div "Charte VO" at bounding box center [631, 114] width 54 height 16
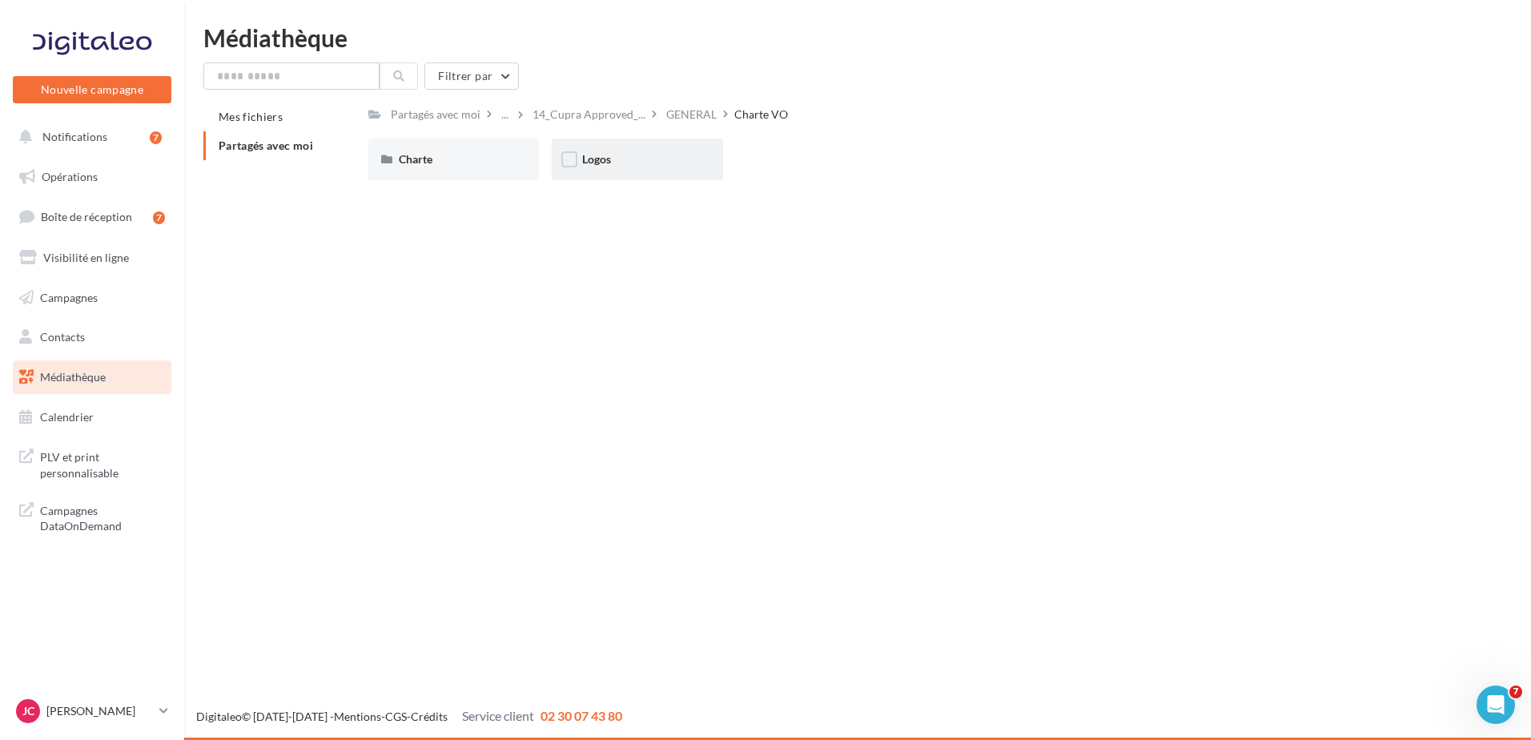
click at [585, 169] on div "Logos" at bounding box center [637, 160] width 171 height 42
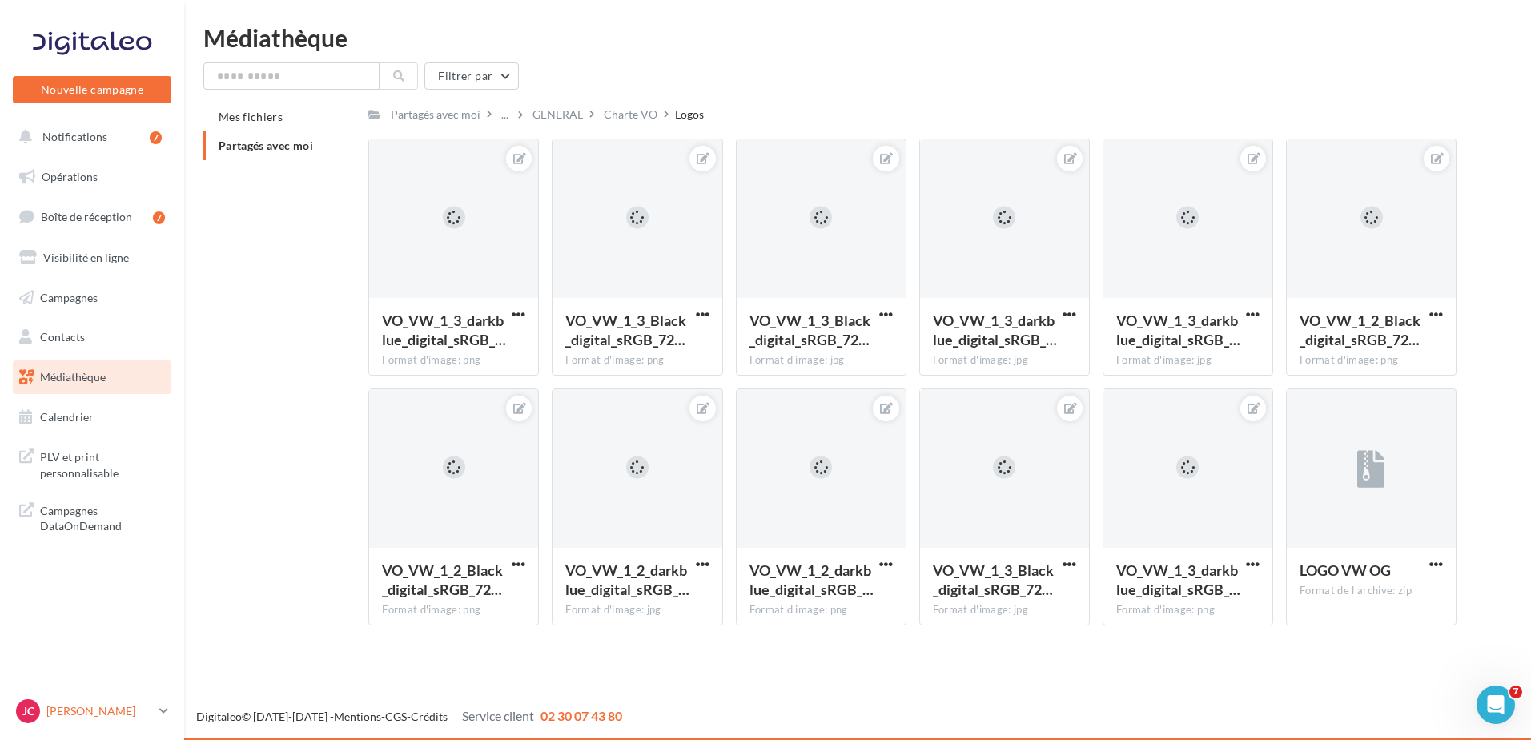
click at [143, 713] on p "[PERSON_NAME]" at bounding box center [99, 711] width 106 height 16
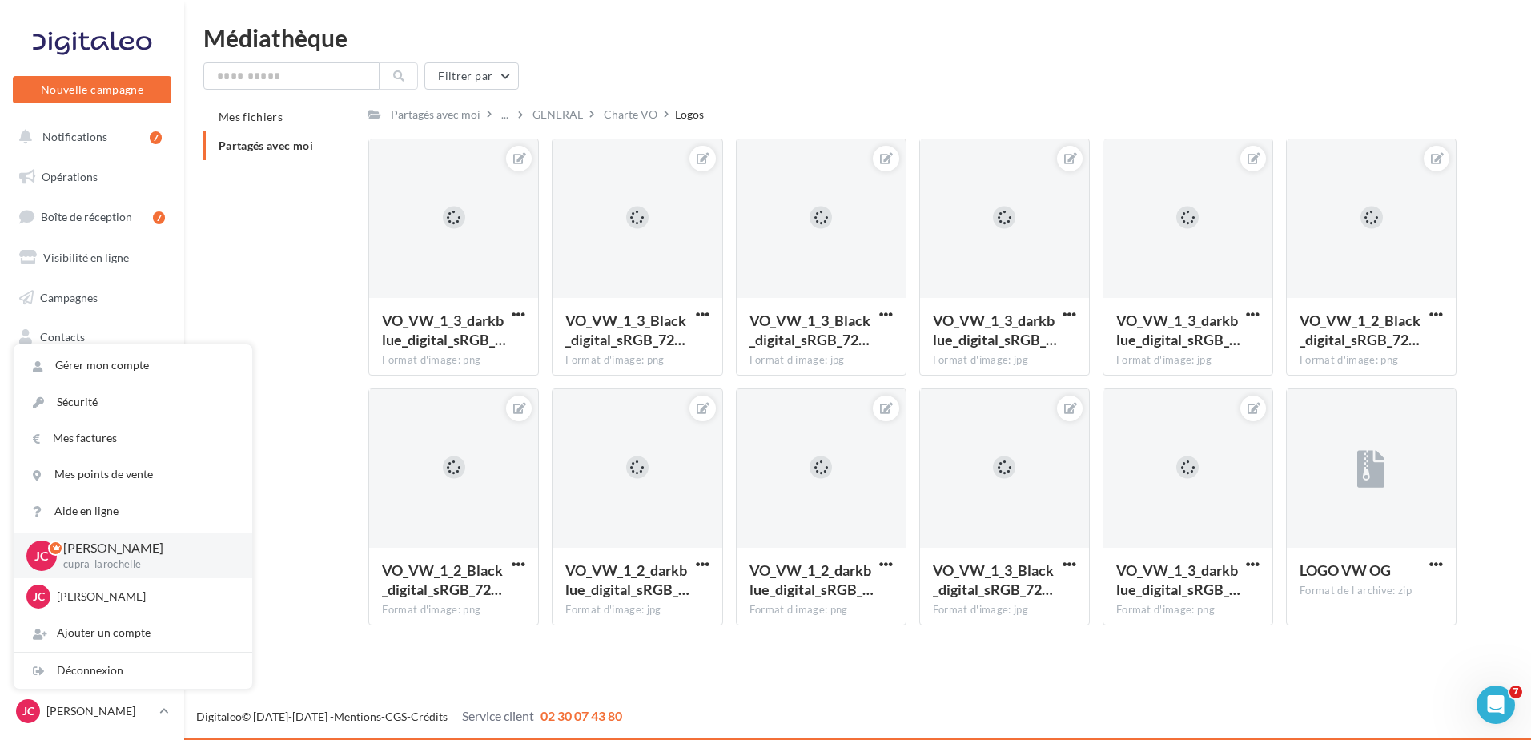
click at [112, 554] on p "[PERSON_NAME]" at bounding box center [144, 548] width 163 height 18
click at [222, 299] on div "Mes fichiers Partagés avec moi Partagés avec moi ... GENERAL Charte VO Logos C …" at bounding box center [863, 370] width 1321 height 536
